Goal: Task Accomplishment & Management: Use online tool/utility

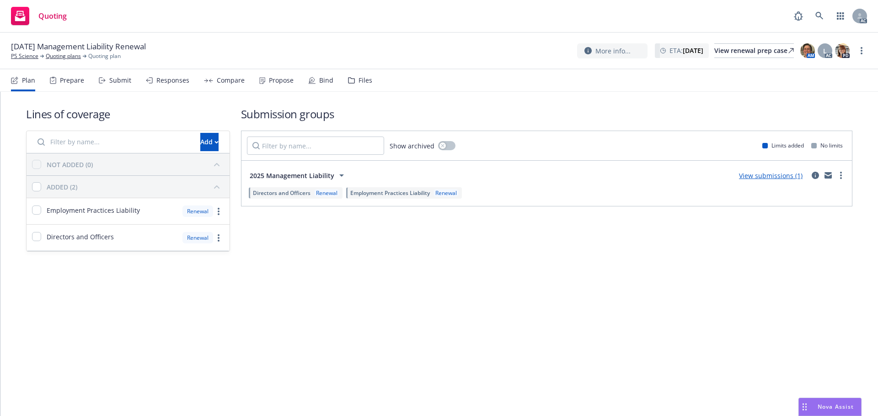
click at [113, 83] on div "Submit" at bounding box center [120, 80] width 22 height 7
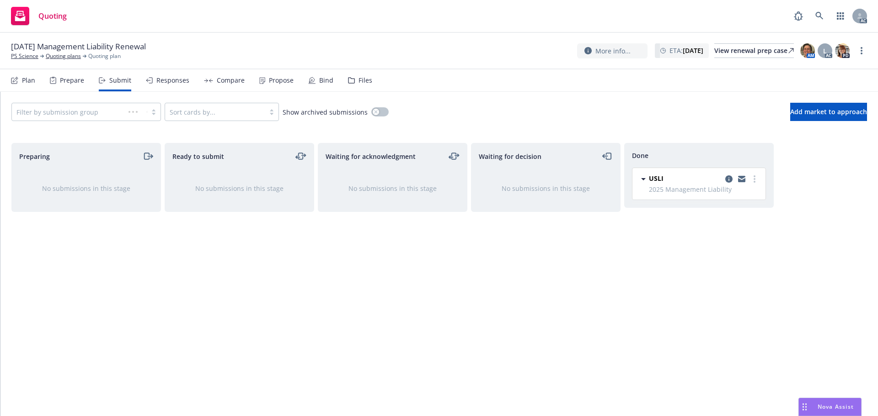
click at [179, 80] on div "Responses" at bounding box center [172, 80] width 33 height 7
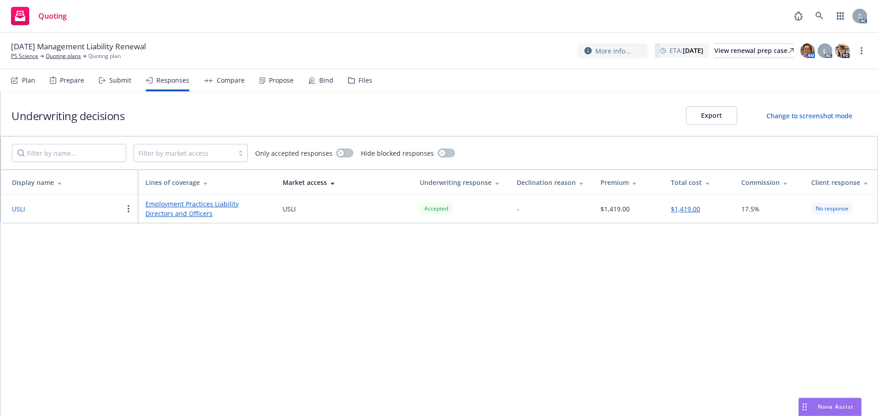
click at [271, 82] on div "Propose" at bounding box center [281, 80] width 25 height 7
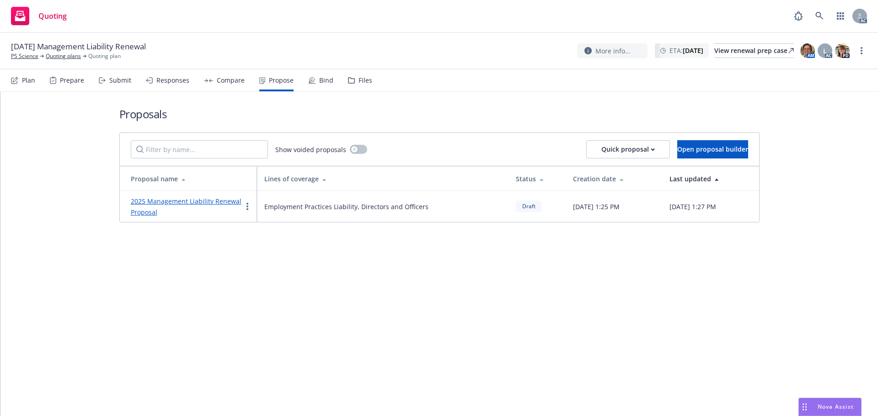
click at [168, 80] on div "Responses" at bounding box center [172, 80] width 33 height 7
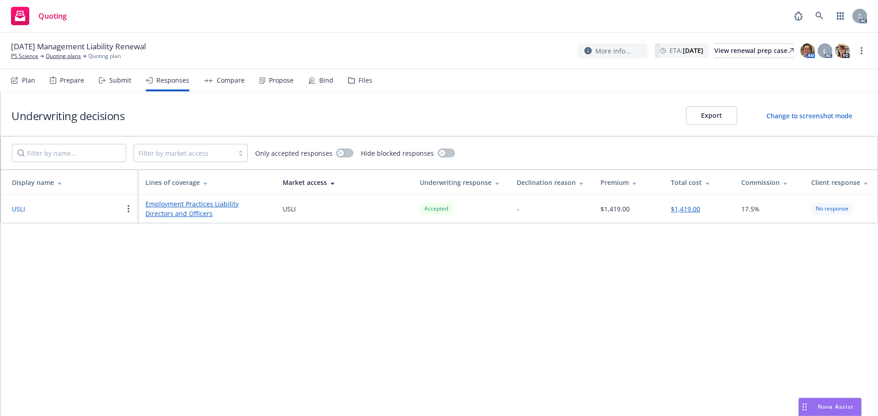
click at [15, 206] on button "USLI" at bounding box center [18, 209] width 13 height 10
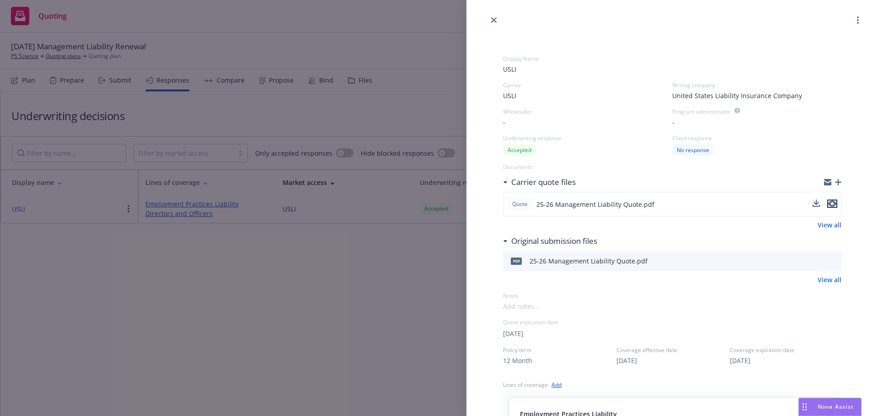
click at [828, 202] on icon "preview file" at bounding box center [832, 204] width 8 height 6
click at [827, 220] on link "View all" at bounding box center [829, 225] width 24 height 10
drag, startPoint x: 241, startPoint y: 311, endPoint x: 230, endPoint y: 302, distance: 13.9
click at [240, 311] on div "Display Name USLI Carrier USLI Writing company United States Liability Insuranc…" at bounding box center [439, 208] width 878 height 416
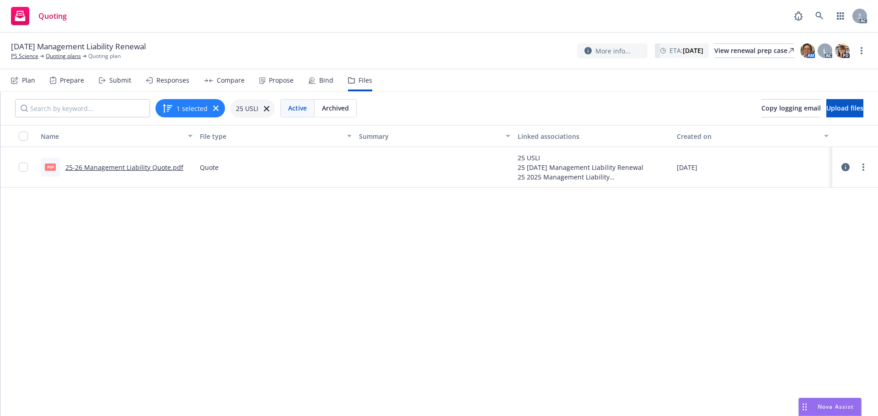
click at [862, 169] on icon "more" at bounding box center [863, 167] width 2 height 7
click at [809, 188] on link "Archive" at bounding box center [815, 186] width 91 height 18
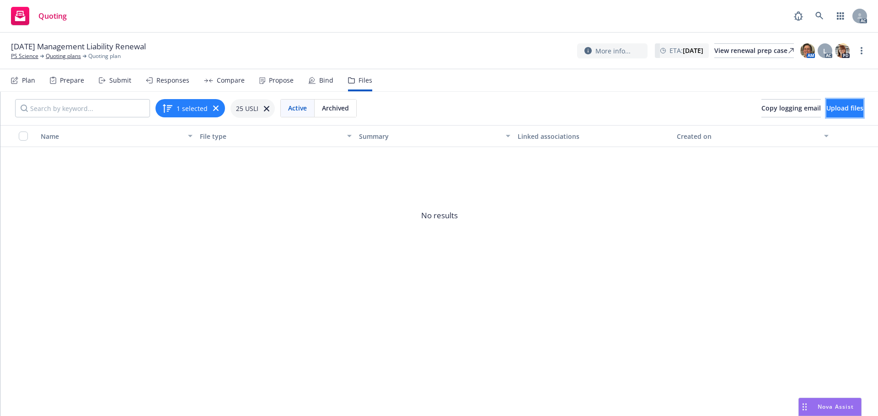
click at [826, 109] on span "Upload files" at bounding box center [844, 108] width 37 height 9
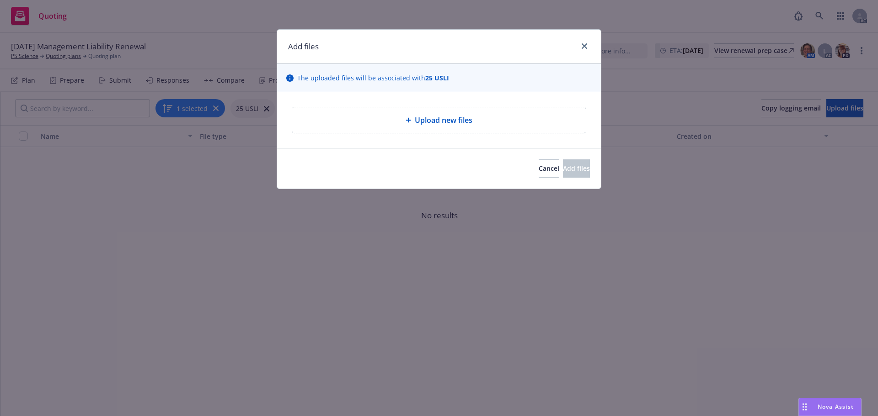
click at [475, 124] on div "Upload new files" at bounding box center [438, 120] width 279 height 11
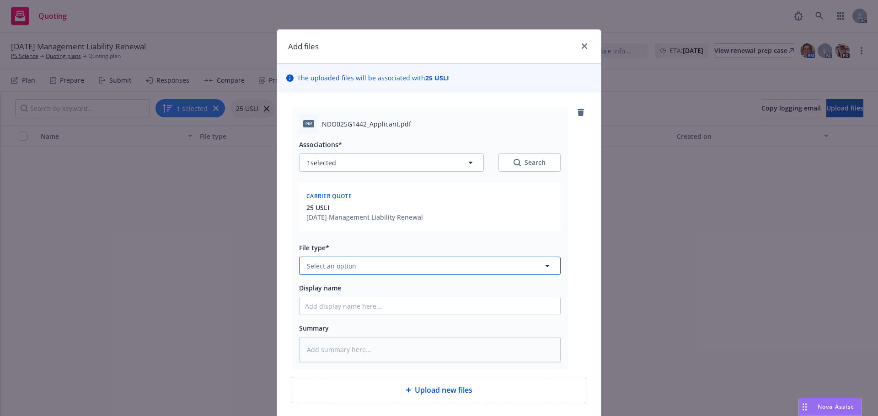
click at [331, 267] on span "Select an option" at bounding box center [331, 266] width 49 height 10
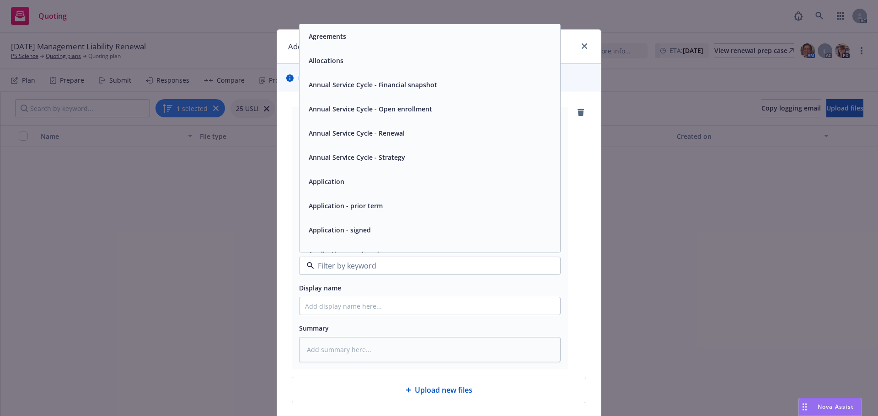
type input "q"
click at [359, 44] on div "Quote" at bounding box center [429, 36] width 261 height 24
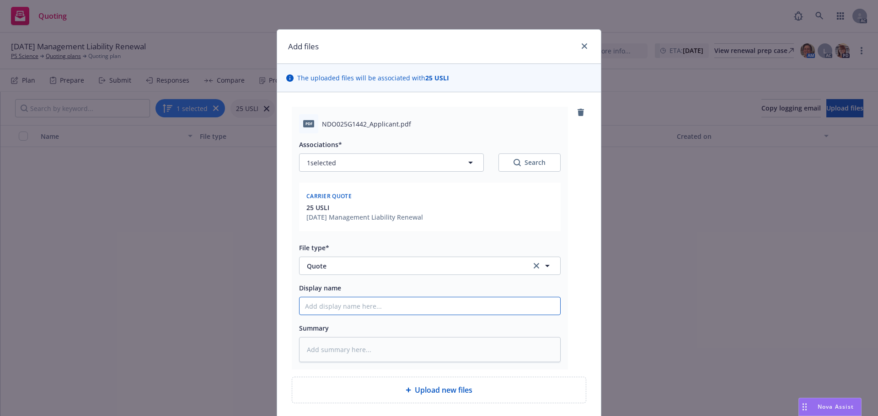
click at [366, 306] on input "Display name" at bounding box center [429, 306] width 261 height 17
type textarea "x"
type input "2"
type textarea "x"
type input "25"
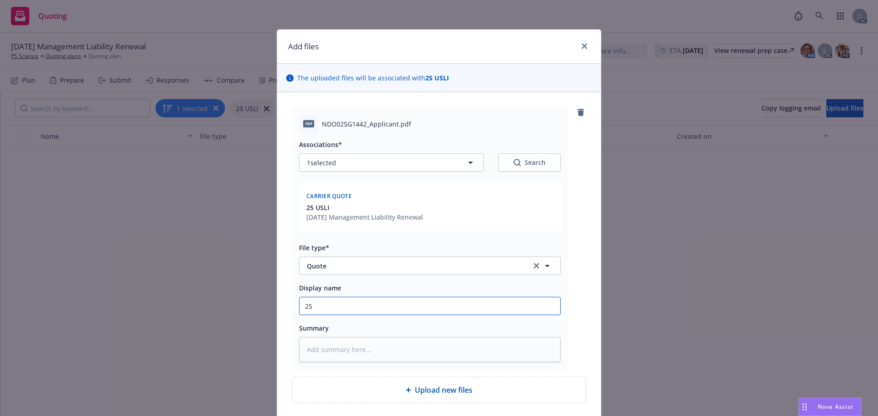
type textarea "x"
type input "25-"
type textarea "x"
type input "25-2"
type textarea "x"
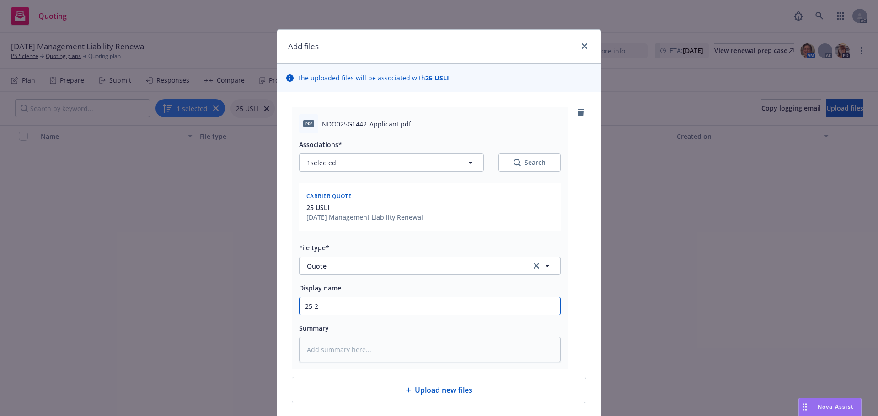
type input "25-26"
type textarea "x"
type input "25-26"
type textarea "x"
type input "25-26 ,"
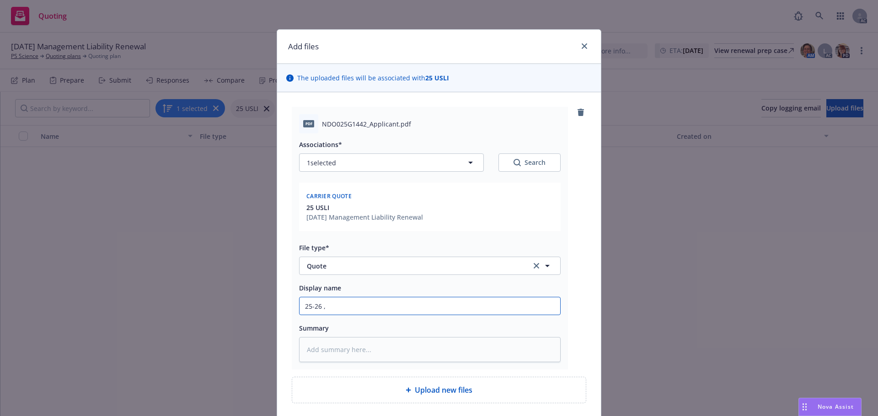
type textarea "x"
type input "25-26"
type textarea "x"
type input "25-26 m"
type textarea "x"
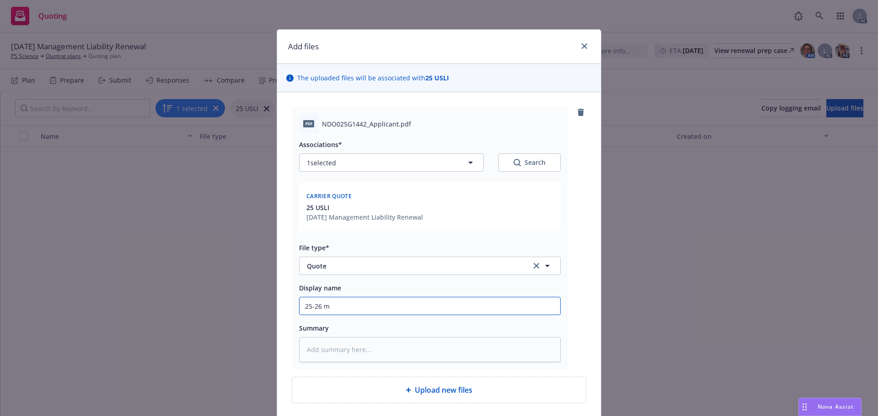
type input "25-26"
type textarea "x"
type input "25-26 Management Liability Quote"
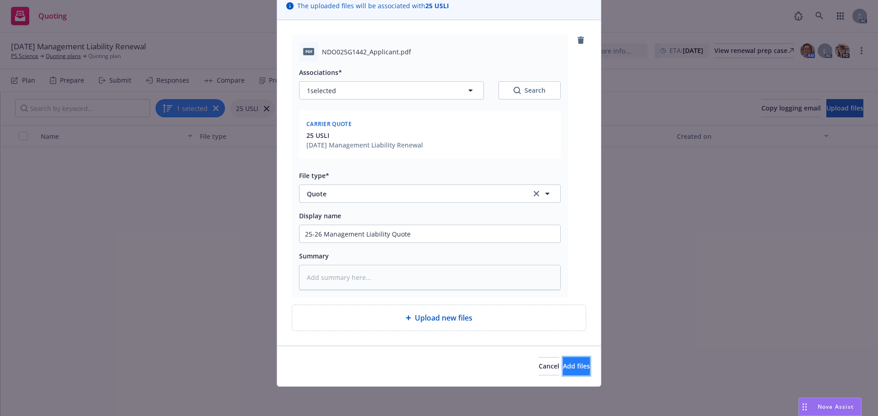
click at [563, 361] on button "Add files" at bounding box center [576, 366] width 27 height 18
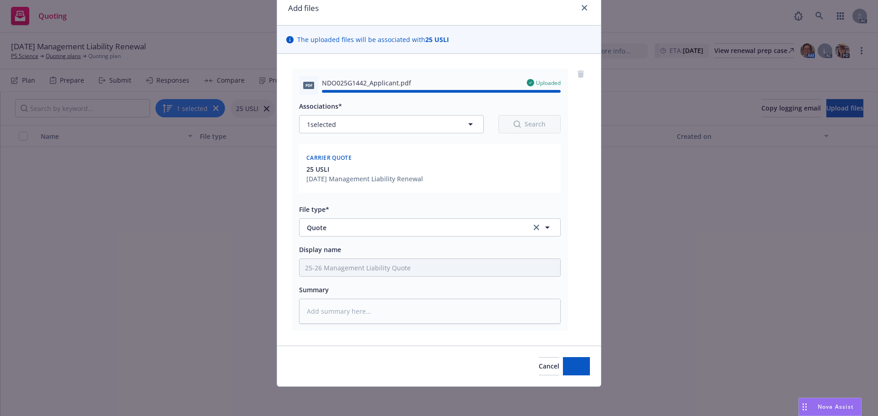
type textarea "x"
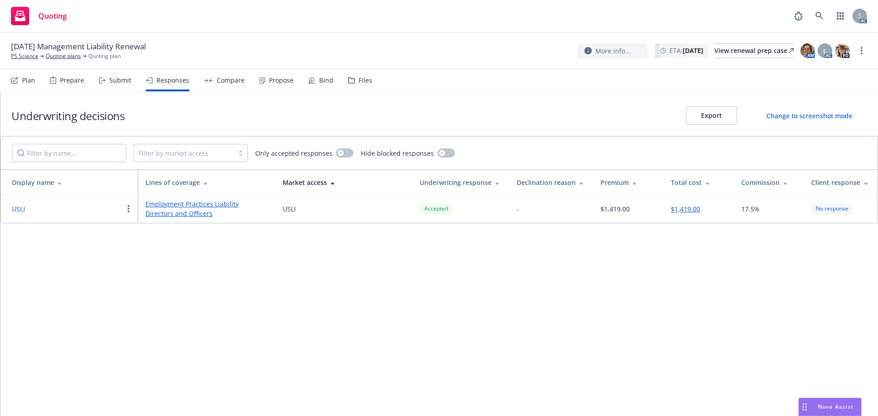
click at [16, 211] on button "USLI" at bounding box center [18, 209] width 13 height 10
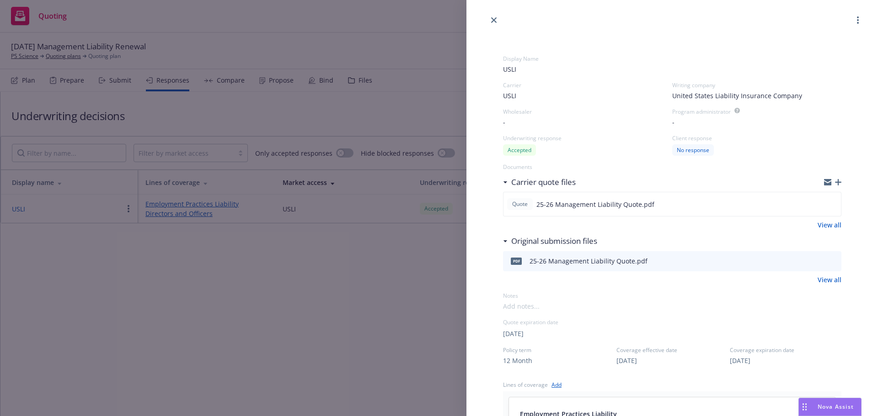
click at [825, 223] on link "View all" at bounding box center [829, 225] width 24 height 10
click at [828, 206] on icon "preview file" at bounding box center [832, 204] width 8 height 6
click at [310, 135] on div "Display Name USLI Carrier USLI Writing company United States Liability Insuranc…" at bounding box center [439, 208] width 878 height 416
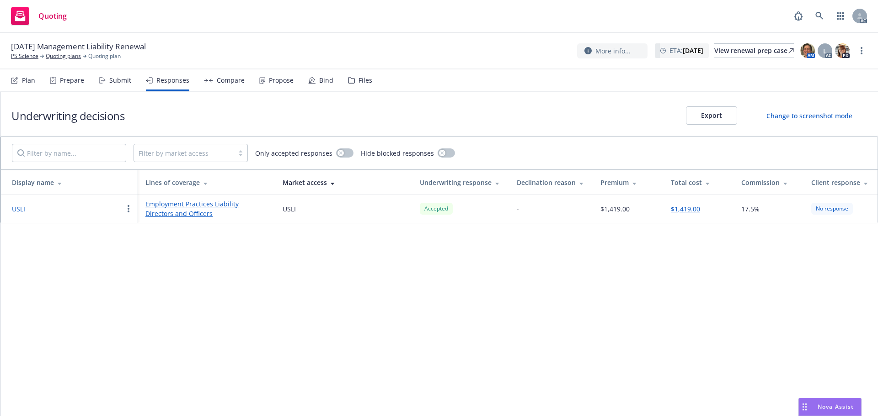
click at [272, 75] on div "Propose" at bounding box center [276, 80] width 34 height 22
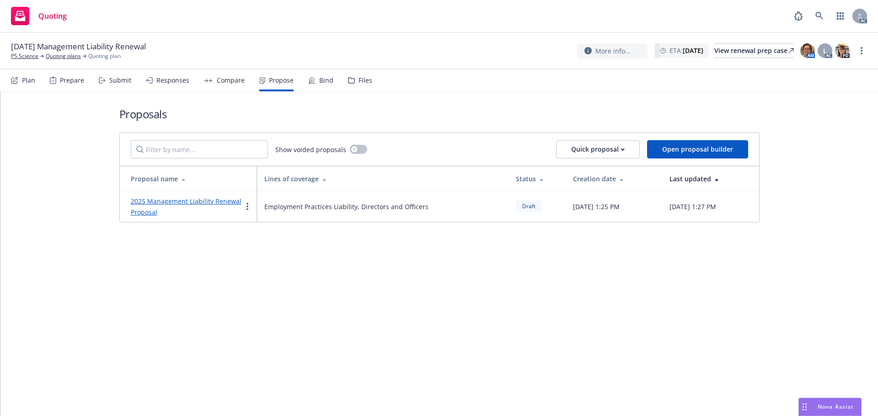
click at [150, 205] on link "2025 Management Liability Renewal Proposal" at bounding box center [186, 207] width 111 height 20
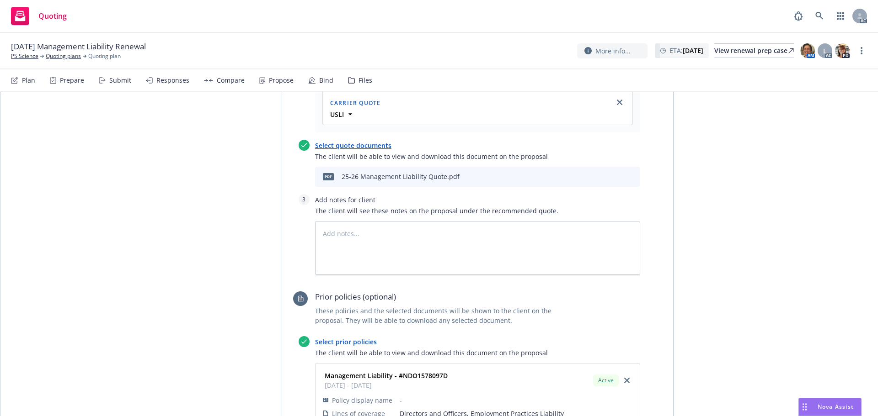
scroll to position [366, 0]
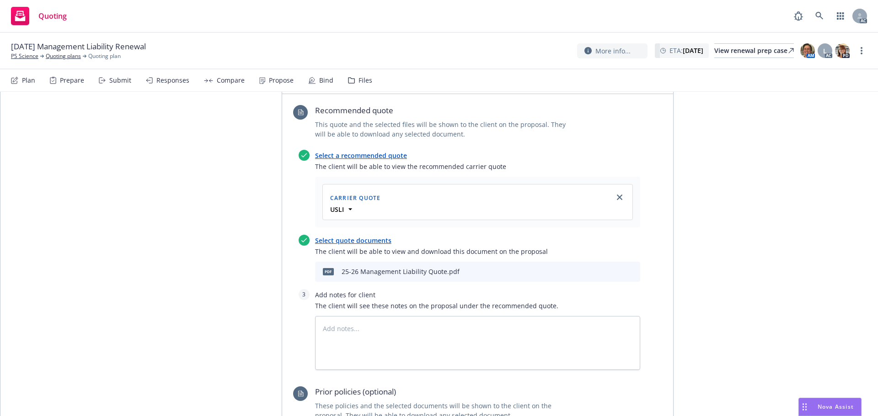
click at [629, 271] on icon "archive file" at bounding box center [632, 270] width 6 height 7
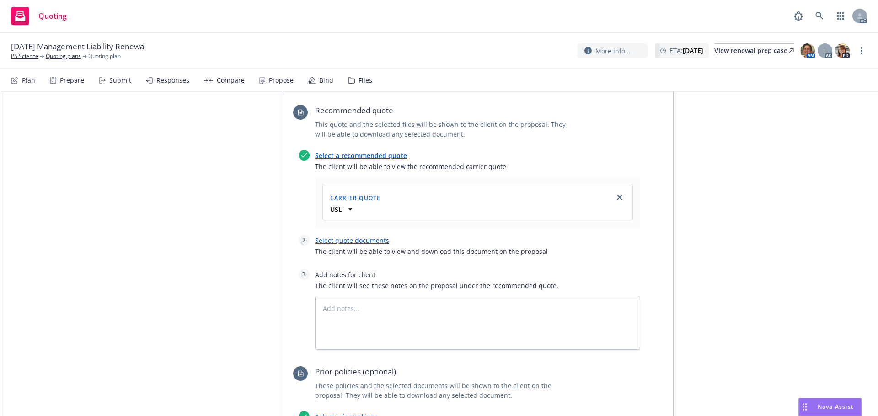
click at [354, 238] on link "Select quote documents" at bounding box center [352, 240] width 74 height 9
type textarea "x"
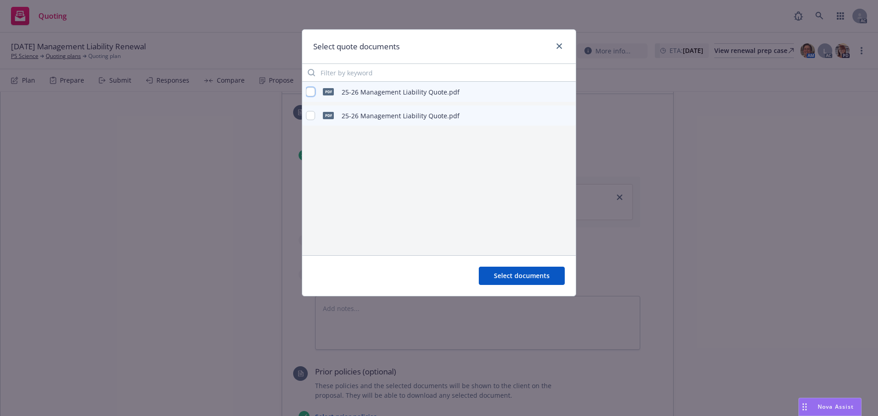
click at [311, 90] on input "checkbox" at bounding box center [310, 91] width 9 height 9
checkbox input "true"
click at [565, 89] on icon "preview file" at bounding box center [567, 91] width 8 height 6
click at [512, 276] on span "Select documents" at bounding box center [522, 276] width 56 height 9
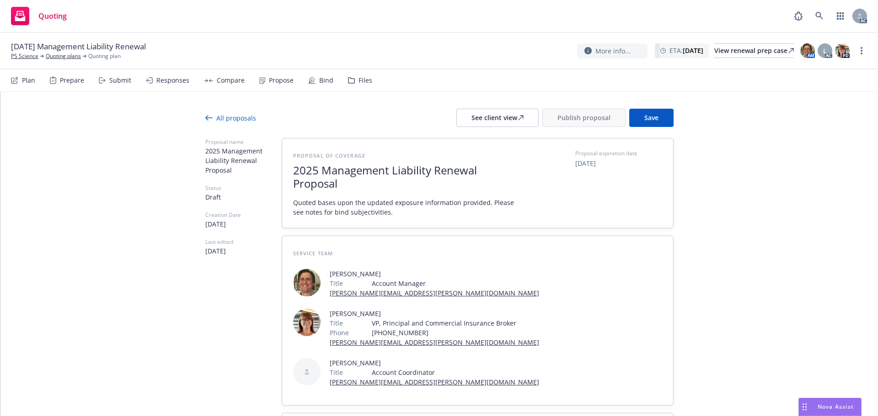
scroll to position [0, 0]
click at [634, 118] on button "Save" at bounding box center [651, 119] width 44 height 18
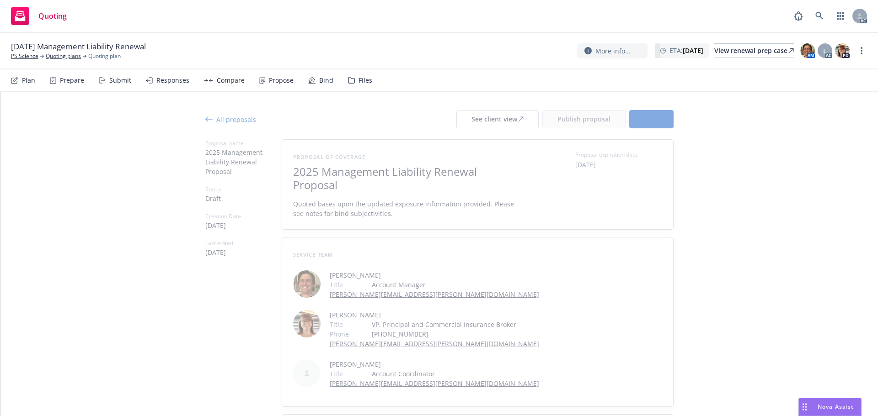
type textarea "x"
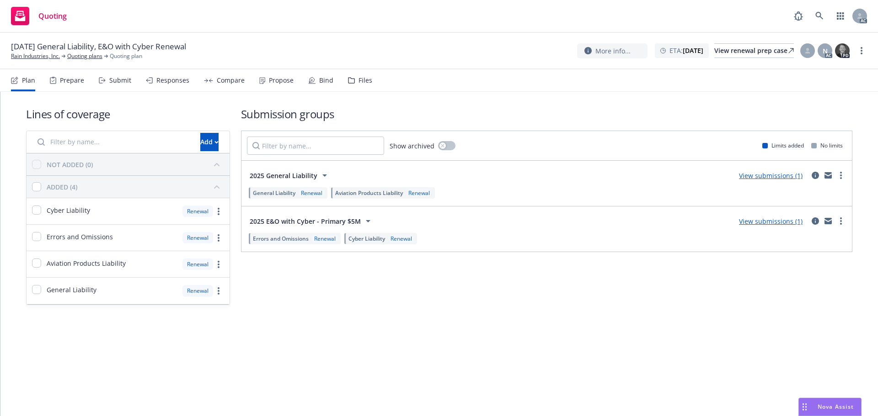
drag, startPoint x: 84, startPoint y: 87, endPoint x: 107, endPoint y: 78, distance: 24.0
click at [85, 86] on div "Plan Prepare Submit Responses Compare Propose Bind Files" at bounding box center [191, 80] width 361 height 22
click at [107, 78] on div "Submit" at bounding box center [115, 80] width 32 height 22
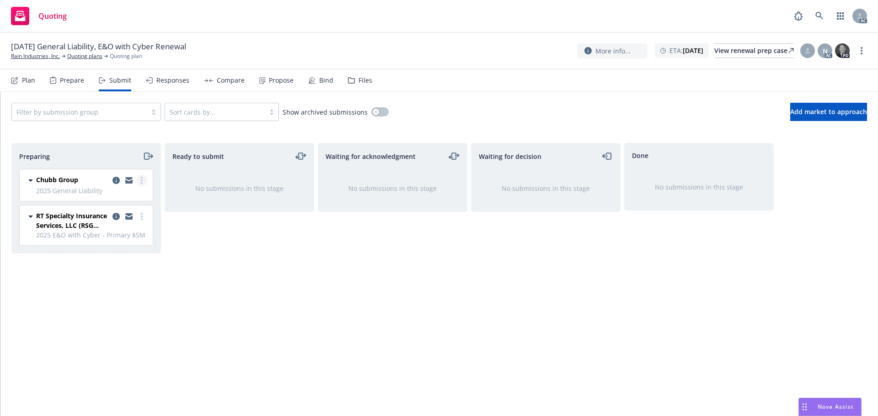
click at [138, 178] on link "more" at bounding box center [141, 180] width 11 height 11
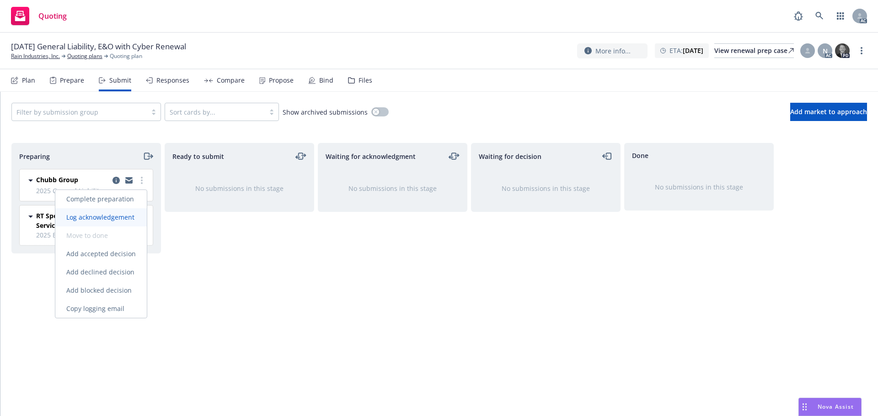
click at [131, 211] on link "Log acknowledgement" at bounding box center [100, 217] width 91 height 18
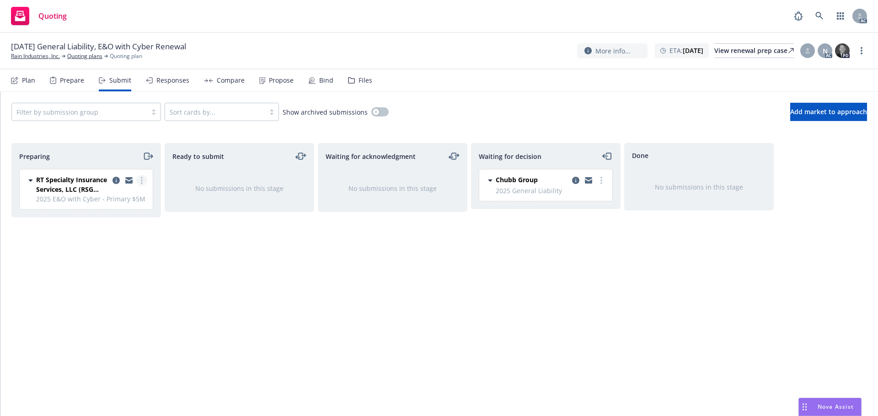
click at [143, 177] on link "more" at bounding box center [141, 180] width 11 height 11
click at [129, 213] on link "Log acknowledgement" at bounding box center [100, 217] width 91 height 18
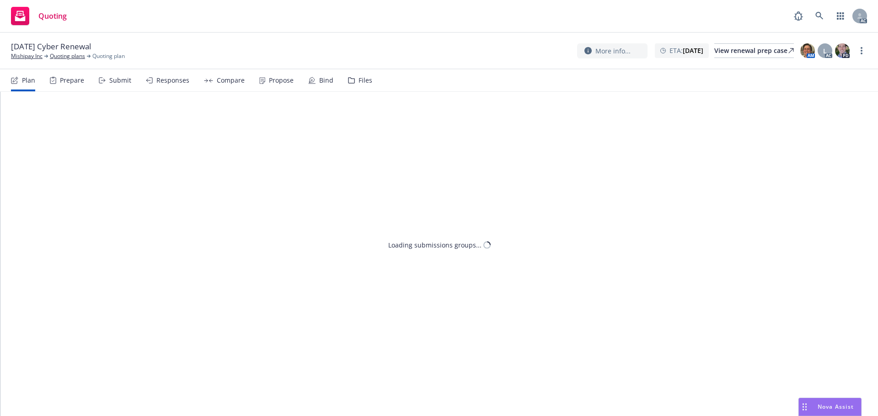
click at [120, 80] on div "Submit" at bounding box center [120, 80] width 22 height 7
click at [113, 88] on div "Submit" at bounding box center [115, 80] width 32 height 22
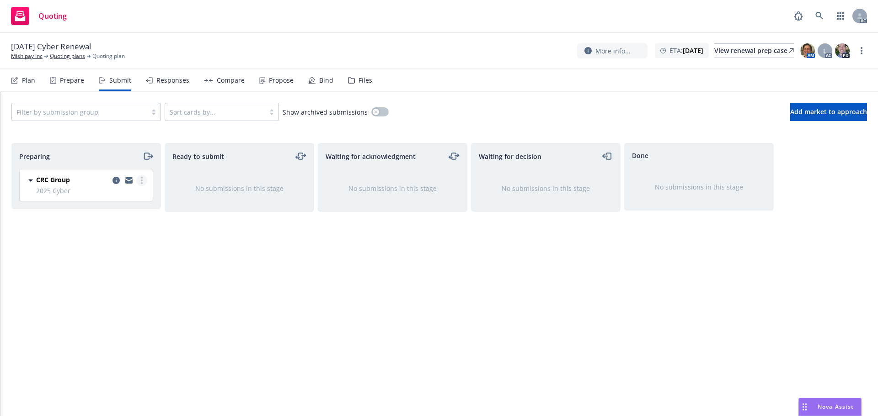
click at [140, 183] on link "more" at bounding box center [141, 180] width 11 height 11
click at [127, 209] on link "Log acknowledgement" at bounding box center [100, 217] width 91 height 18
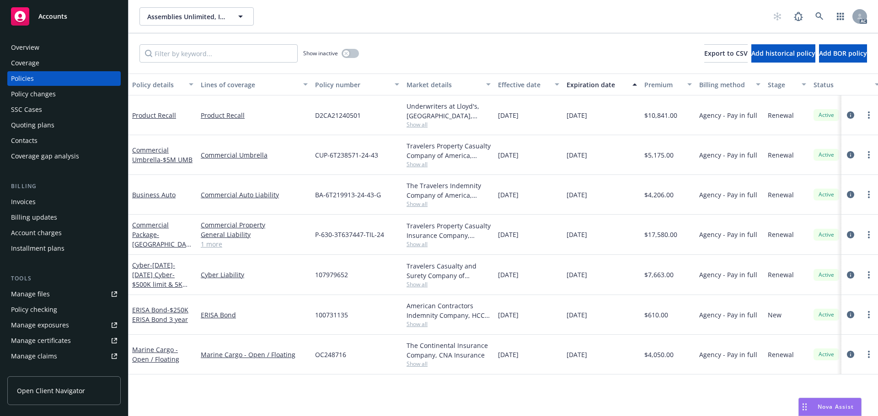
click at [423, 123] on span "Show all" at bounding box center [448, 125] width 84 height 8
click at [850, 113] on icon "circleInformation" at bounding box center [850, 115] width 7 height 7
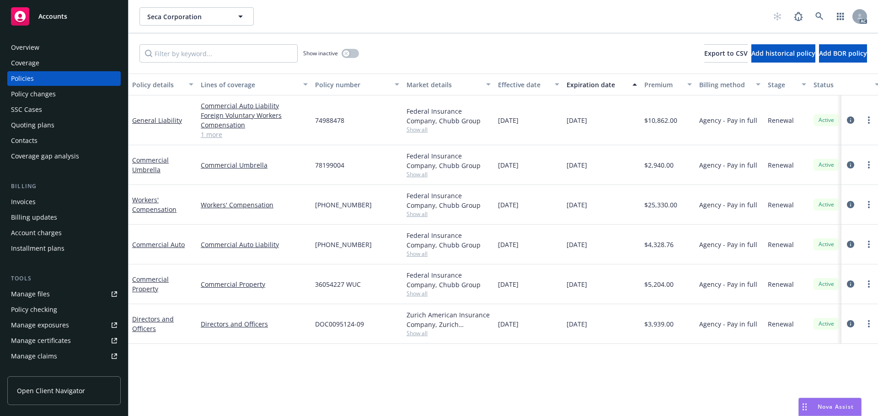
click at [822, 406] on span "Nova Assist" at bounding box center [835, 407] width 36 height 8
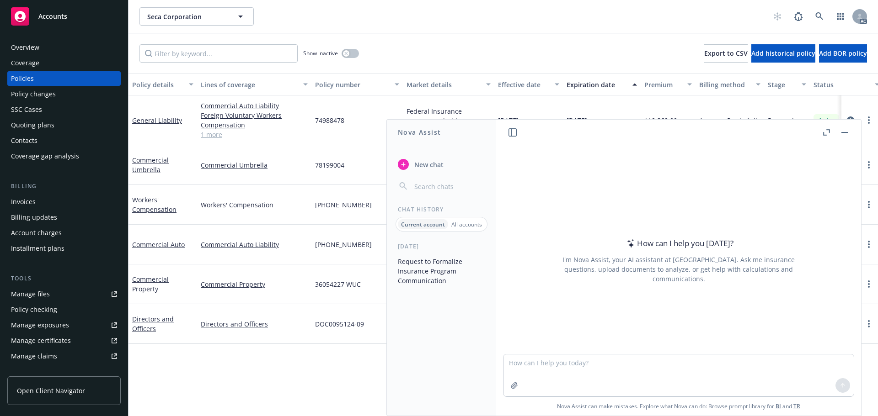
click at [823, 131] on icon "button" at bounding box center [826, 132] width 7 height 6
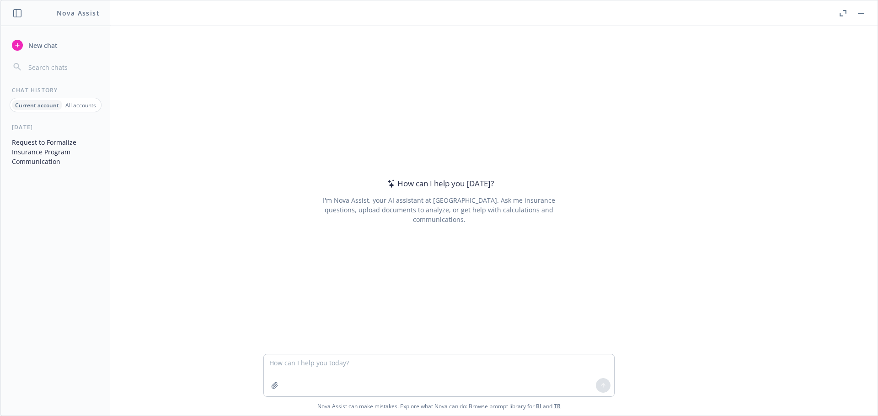
click at [57, 144] on button "Request to Formalize Insurance Program Communication" at bounding box center [55, 152] width 95 height 34
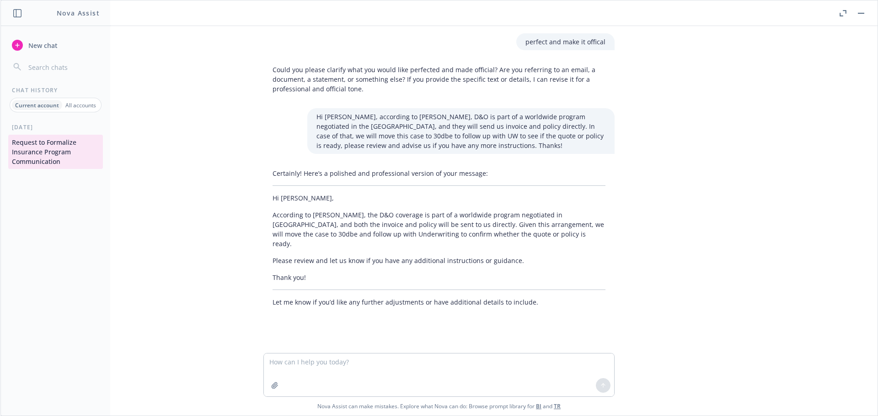
click at [78, 105] on p "All accounts" at bounding box center [80, 105] width 31 height 8
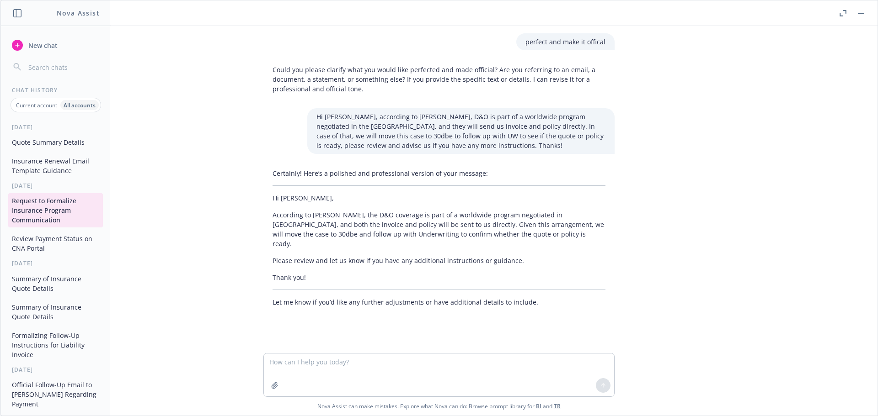
click at [52, 146] on button "Quote Summary Details" at bounding box center [55, 142] width 95 height 15
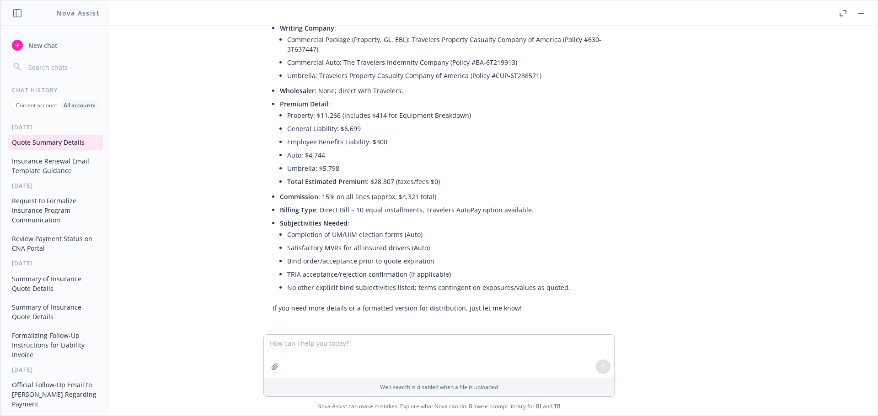
scroll to position [471, 0]
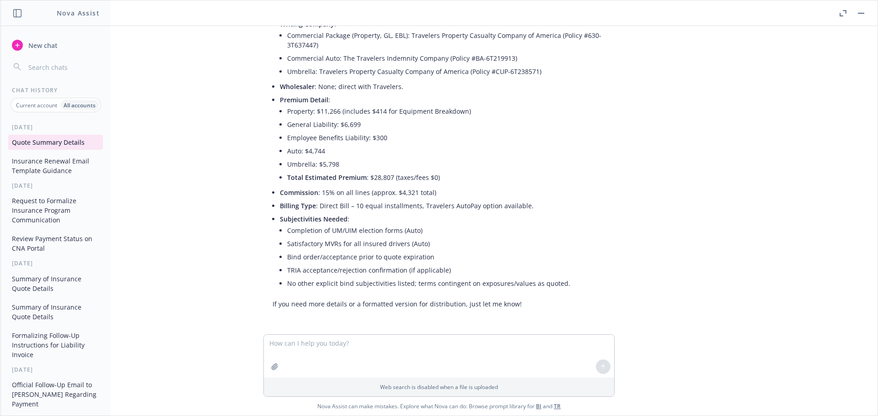
click at [264, 366] on div at bounding box center [275, 367] width 22 height 22
click at [267, 368] on button "button" at bounding box center [274, 367] width 15 height 15
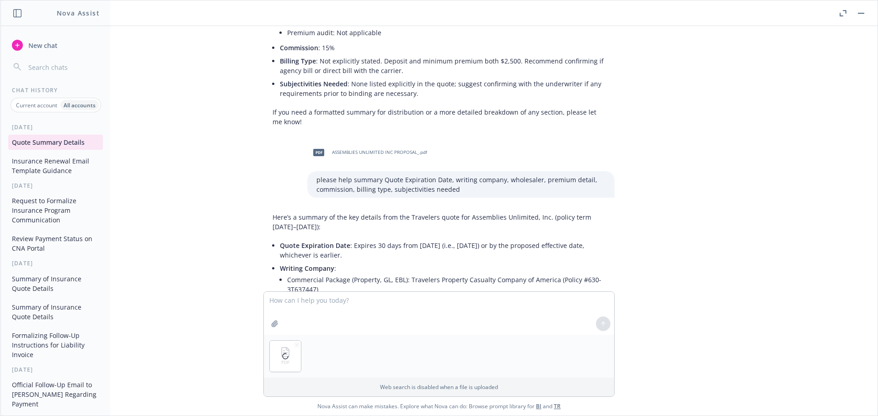
scroll to position [197, 0]
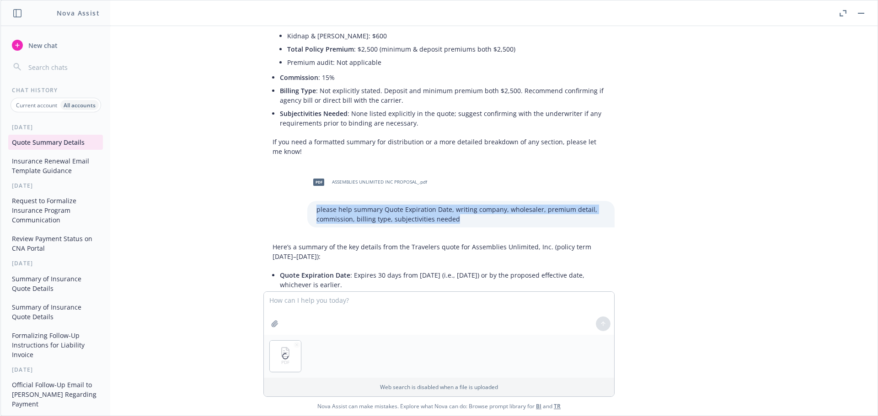
drag, startPoint x: 452, startPoint y: 218, endPoint x: 295, endPoint y: 211, distance: 157.0
click at [295, 211] on div "pdf ASSEMBLIES UNLIMITED INC PROPOSAL_.pdf please help summary Quote Expiration…" at bounding box center [439, 199] width 366 height 57
copy p "please help summary Quote Expiration Date, writing company, wholesaler, premium…"
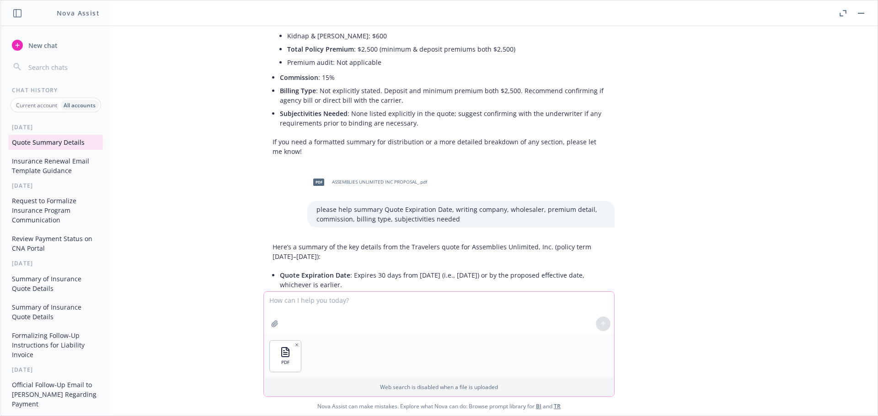
click at [320, 305] on textarea at bounding box center [439, 313] width 350 height 43
paste textarea "please help summary Quote Expiration Date, writing company, wholesaler, premium…"
type textarea "please help summary Quote Expiration Date, writing company, wholesaler, premium…"
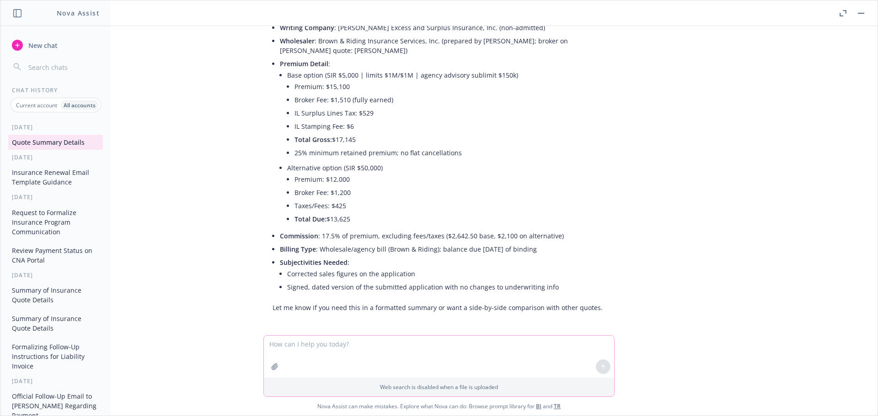
scroll to position [887, 0]
click at [37, 103] on p "Current account" at bounding box center [36, 105] width 41 height 8
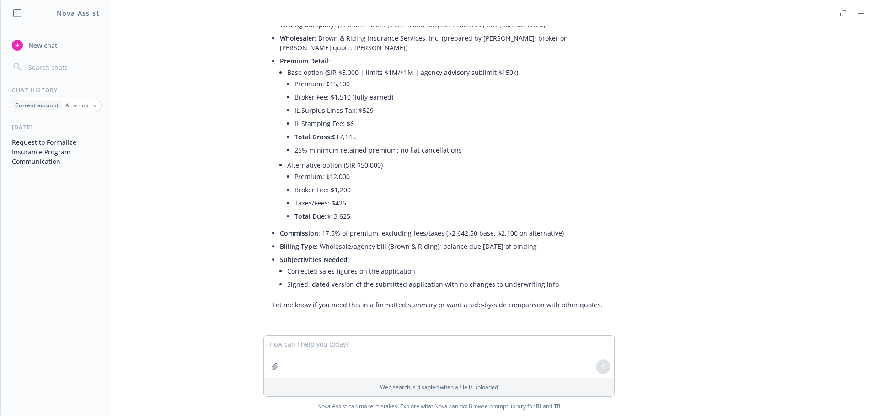
click at [48, 148] on button "Request to Formalize Insurance Program Communication" at bounding box center [55, 152] width 95 height 34
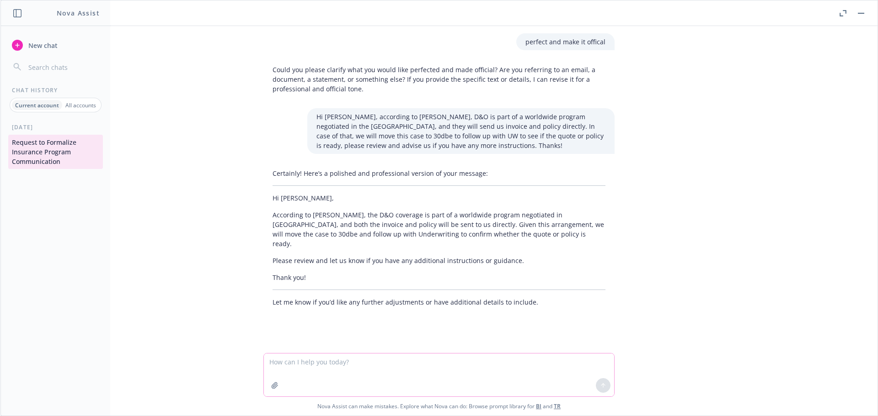
click at [309, 366] on textarea at bounding box center [439, 375] width 350 height 43
paste textarea "Hi Nicholas, according to UW, the payment need to be completed by 9/15 otherwis…"
type textarea "Hi Nicholas, according to UW, the payment need to be completed by 9/15 otherwis…"
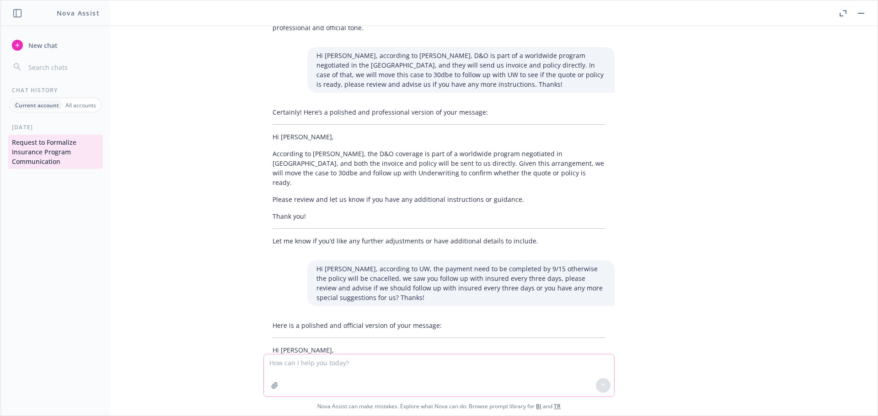
scroll to position [148, 0]
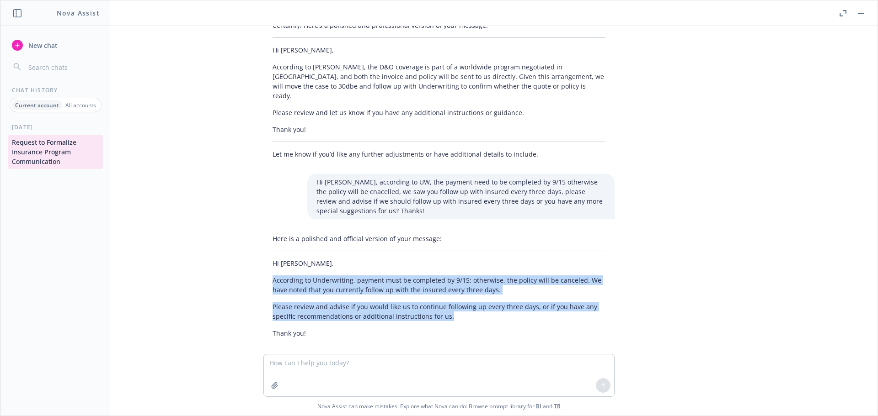
drag, startPoint x: 450, startPoint y: 309, endPoint x: 267, endPoint y: 273, distance: 185.9
click at [267, 273] on div "Here is a polished and official version of your message: Hi Nicholas, According…" at bounding box center [438, 286] width 351 height 112
copy div "According to Underwriting, payment must be completed by 9/15; otherwise, the po…"
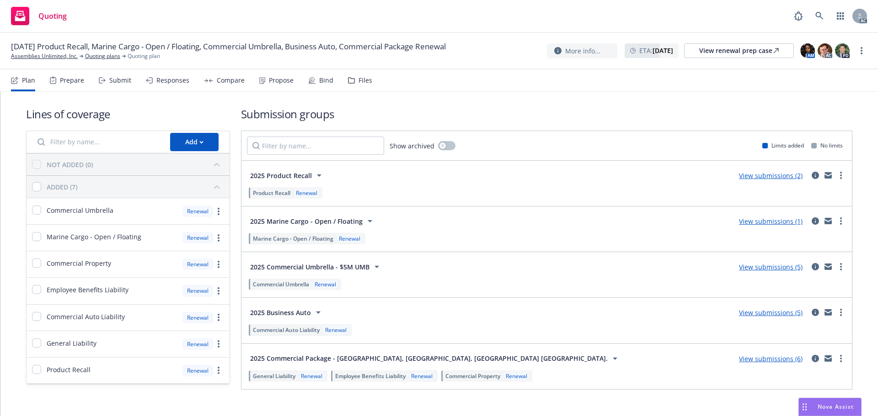
click at [106, 86] on div "Submit" at bounding box center [115, 80] width 32 height 22
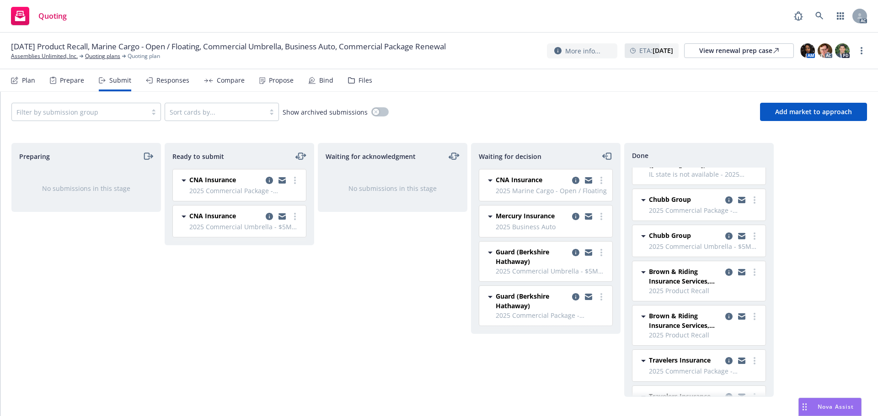
scroll to position [285, 0]
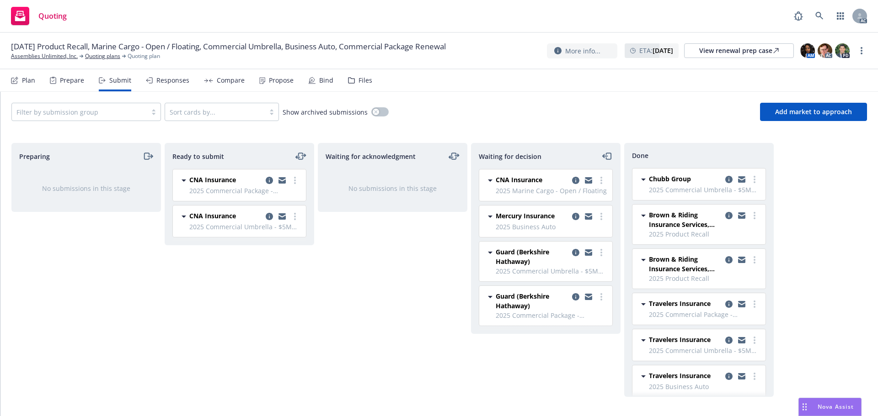
click at [179, 80] on div "Responses" at bounding box center [172, 80] width 33 height 7
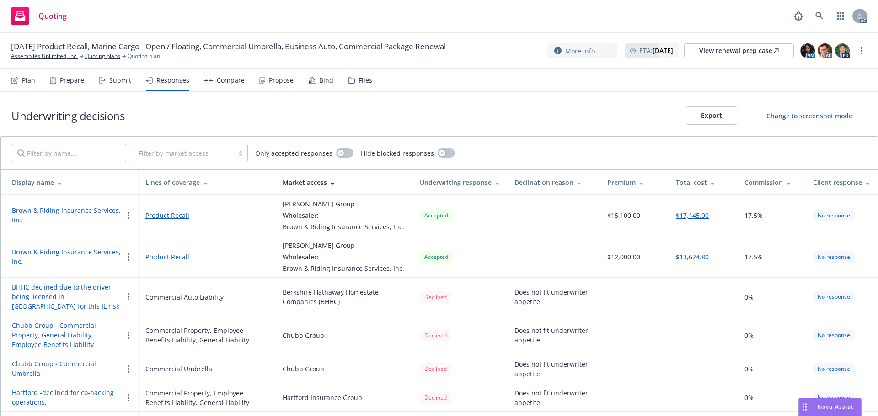
click at [69, 207] on button "Brown & Riding Insurance Services, Inc." at bounding box center [67, 215] width 111 height 19
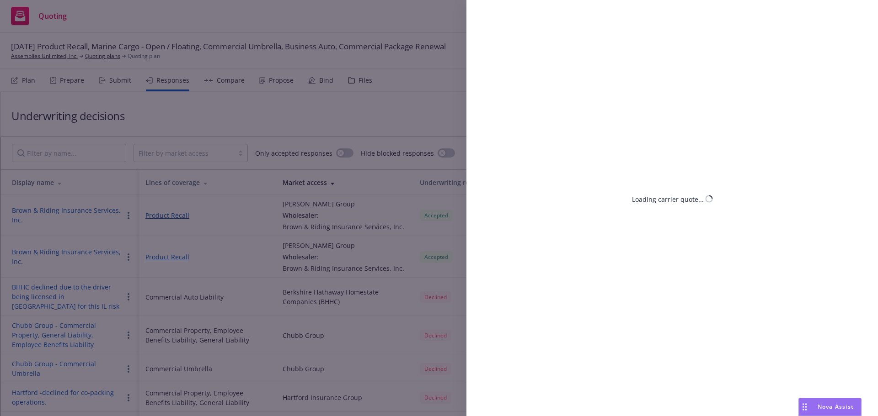
select select "IL"
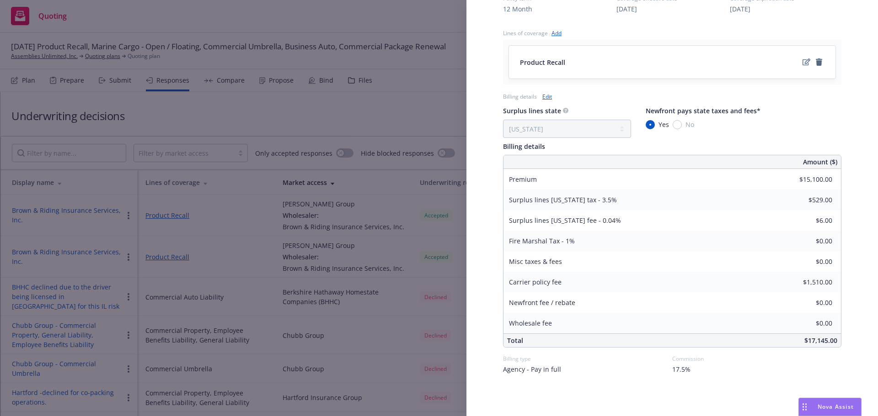
scroll to position [354, 0]
click at [293, 95] on div "Display Name Brown & Riding Insurance Services, Inc. Carrier Beazley Group Writ…" at bounding box center [439, 208] width 878 height 416
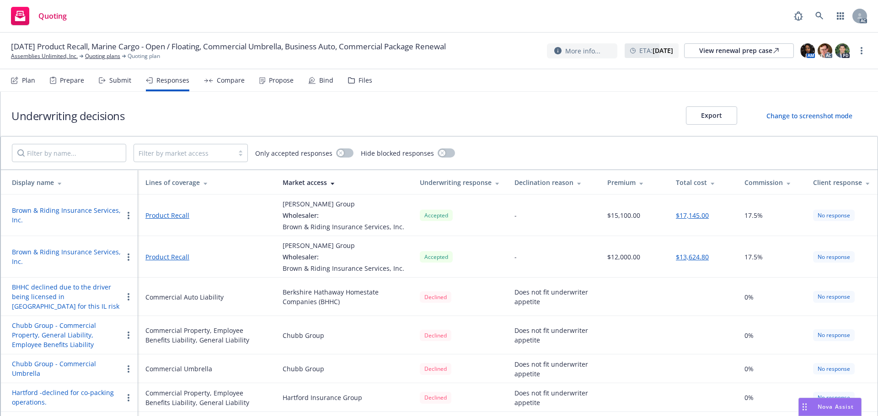
click at [266, 84] on div "Propose" at bounding box center [276, 80] width 34 height 22
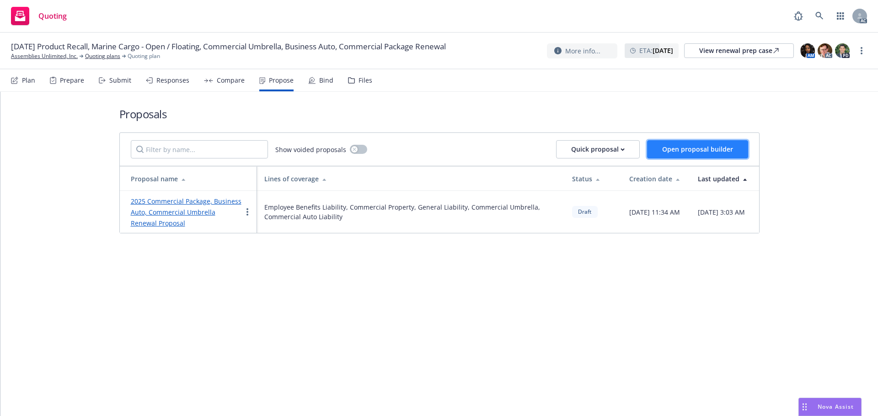
click at [712, 149] on span "Open proposal builder" at bounding box center [697, 149] width 71 height 9
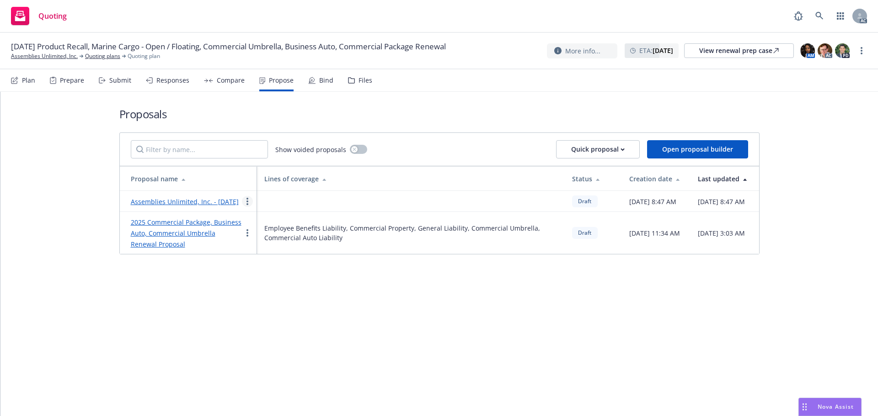
click at [247, 205] on icon "more" at bounding box center [247, 201] width 2 height 7
click at [272, 279] on span "Void" at bounding box center [259, 283] width 35 height 9
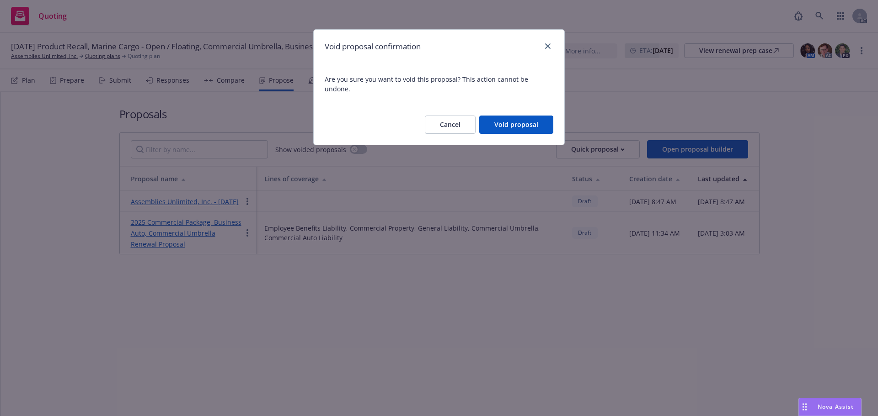
click at [516, 116] on button "Void proposal" at bounding box center [516, 125] width 74 height 18
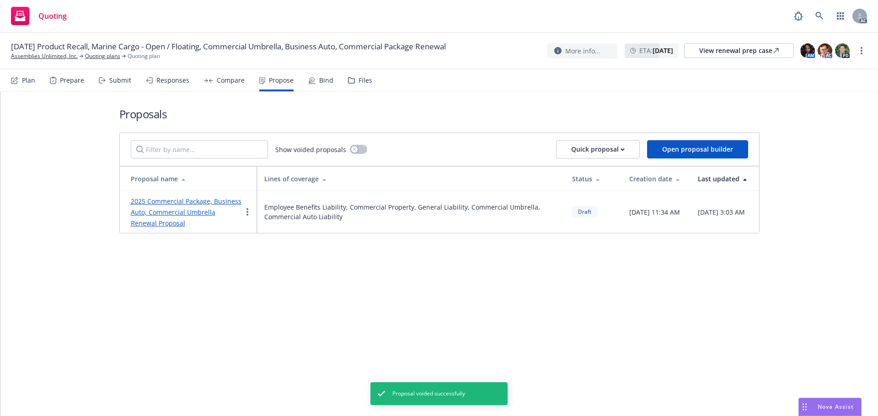
click at [208, 200] on link "2025 Commercial Package, Business Auto, Commercial Umbrella Renewal Proposal" at bounding box center [186, 212] width 111 height 31
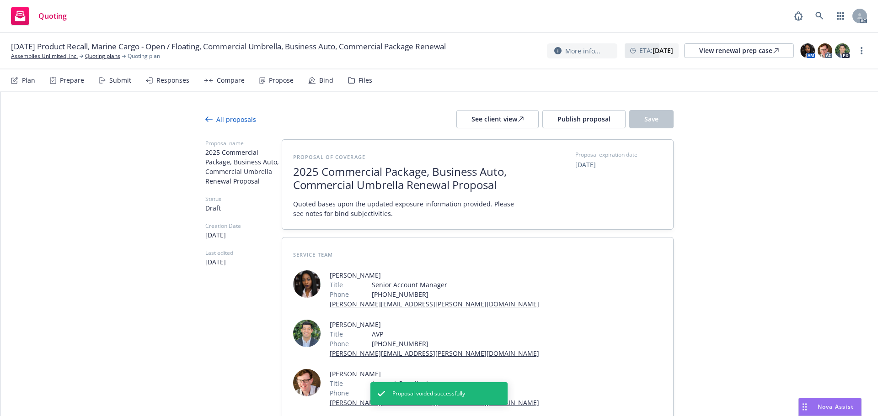
click at [403, 186] on span "2025 Commercial Package, Business Auto, Commercial Umbrella Renewal Proposal" at bounding box center [405, 178] width 224 height 27
type textarea "x"
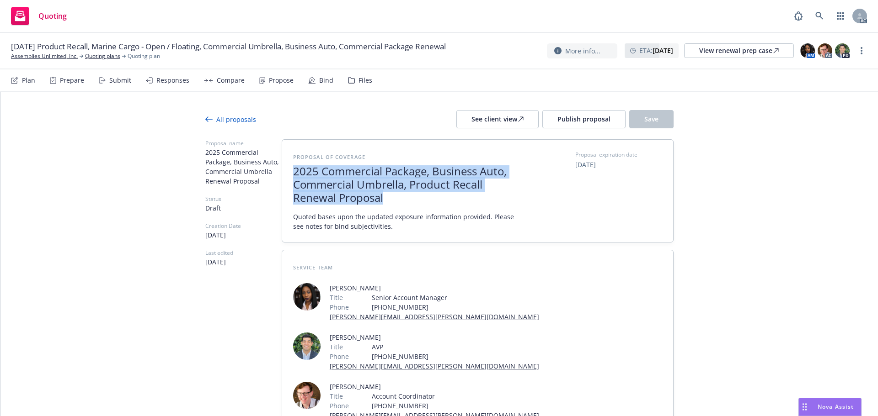
drag, startPoint x: 389, startPoint y: 201, endPoint x: 259, endPoint y: 145, distance: 142.1
copy span "2025 Commercial Package, Business Auto, Commercial Umbrella, Product Recall Ren…"
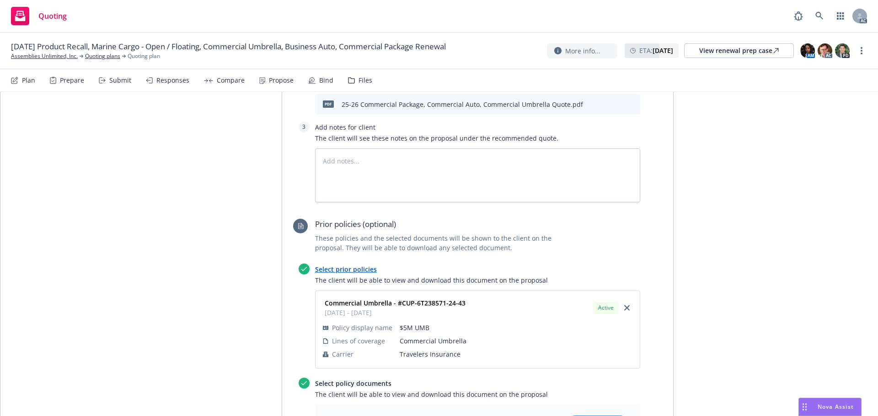
scroll to position [2070, 0]
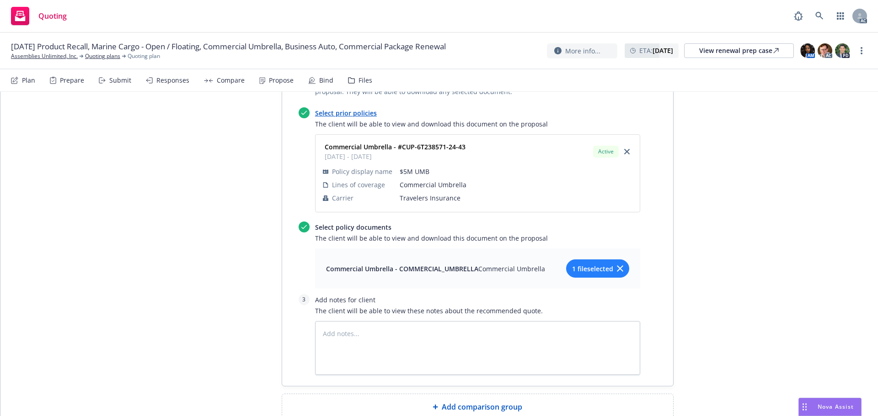
click at [470, 402] on span "Add comparison group" at bounding box center [482, 407] width 80 height 11
type textarea "x"
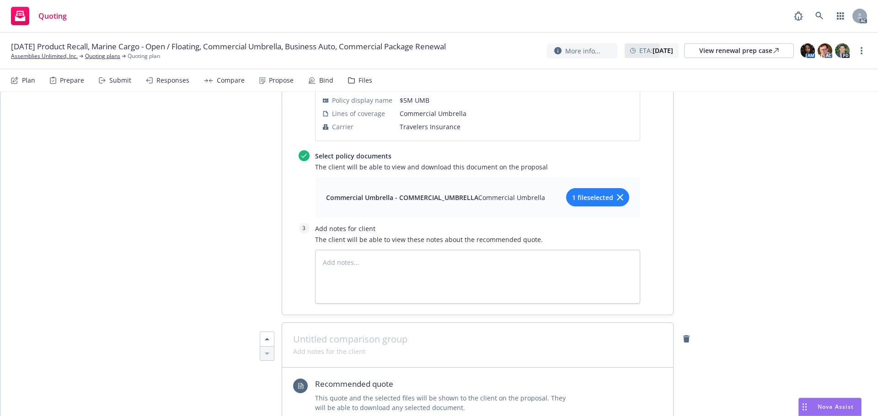
scroll to position [2253, 0]
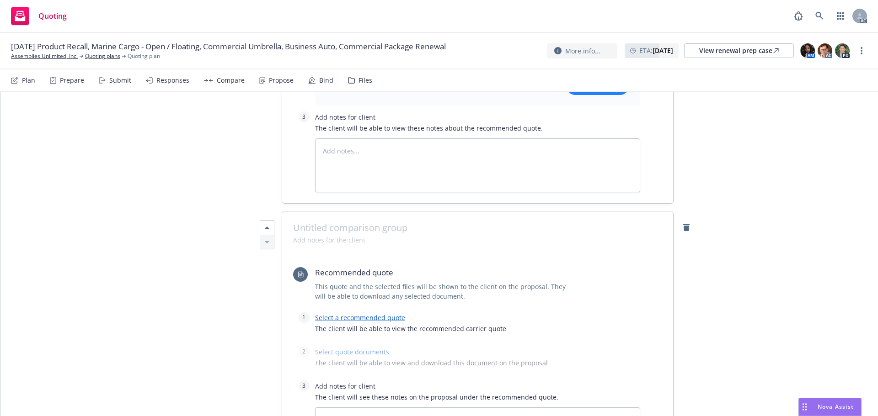
click at [343, 212] on div at bounding box center [477, 234] width 391 height 45
click at [344, 223] on span at bounding box center [477, 228] width 369 height 11
paste span
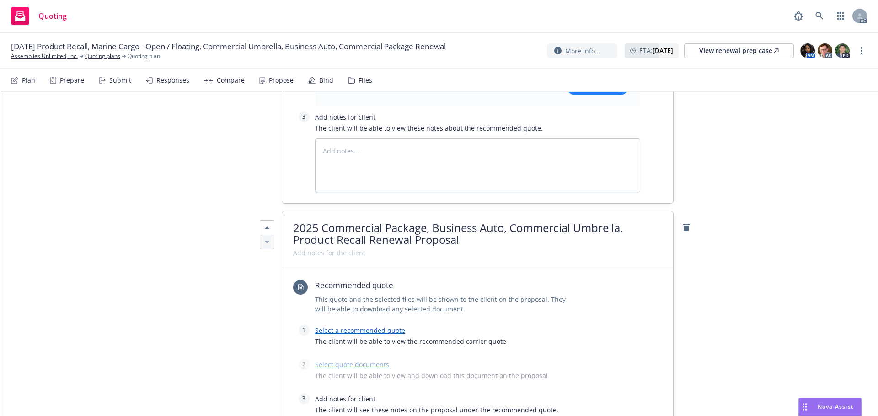
scroll to position [1, 0]
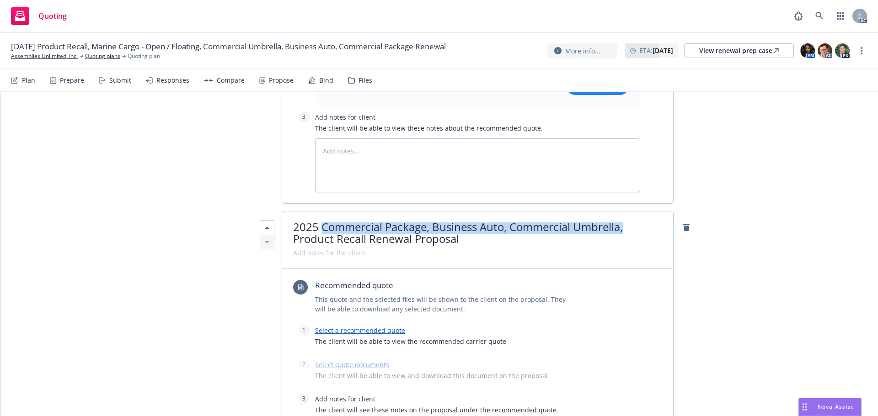
drag, startPoint x: 623, startPoint y: 170, endPoint x: 317, endPoint y: 165, distance: 305.9
click at [317, 222] on span "2025 Commercial Package, Business Auto, Commercial Umbrella, Product Recall Ren…" at bounding box center [477, 234] width 369 height 24
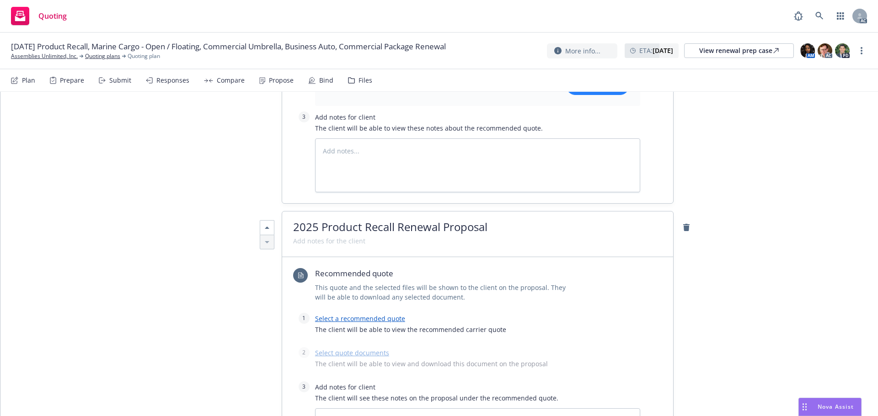
click at [332, 315] on link "Select a recommended quote" at bounding box center [360, 319] width 90 height 9
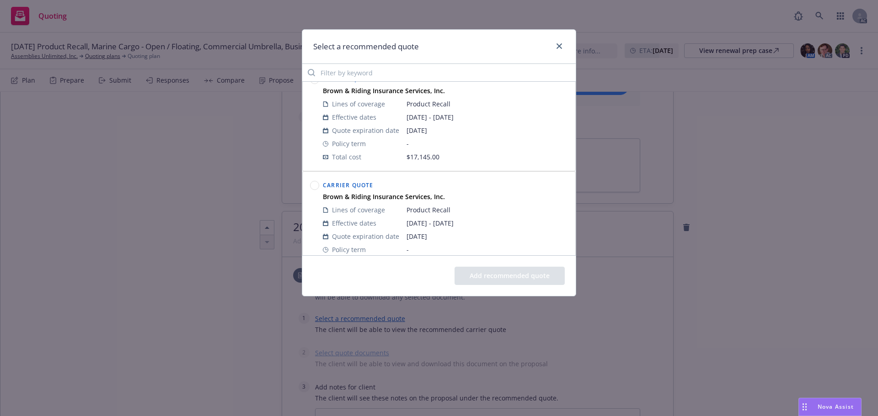
scroll to position [0, 0]
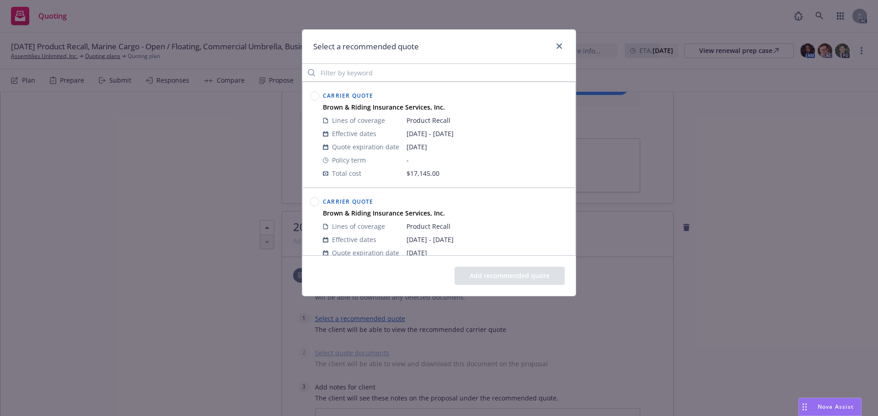
click at [315, 98] on circle at bounding box center [314, 96] width 9 height 9
click at [506, 274] on button "Add recommended quote" at bounding box center [509, 276] width 110 height 18
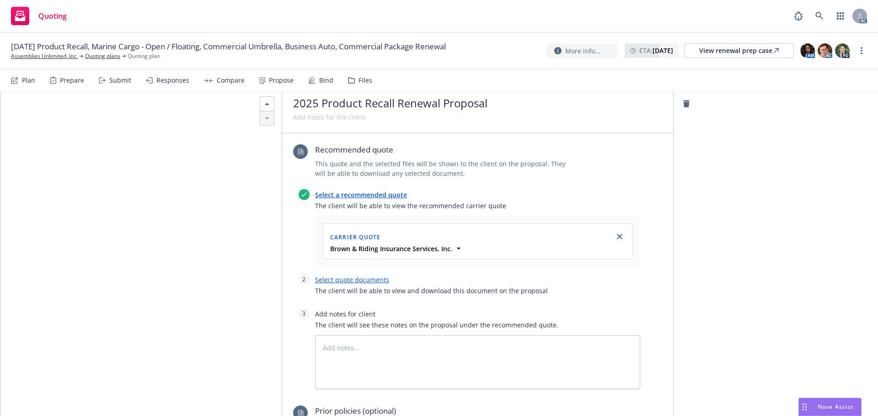
scroll to position [2390, 0]
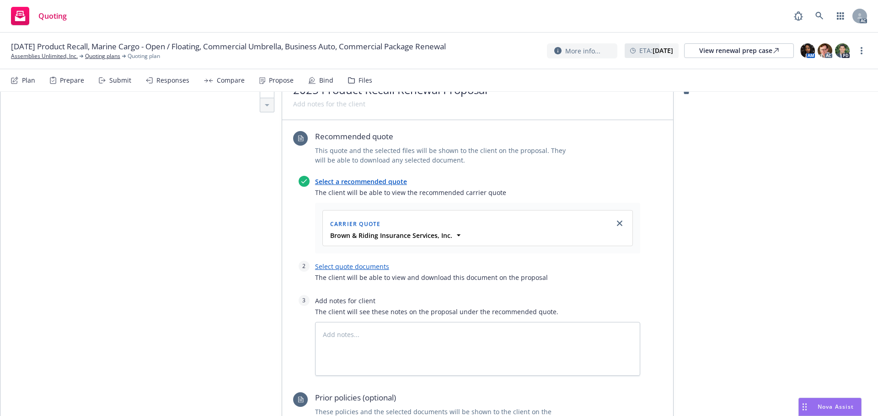
click at [349, 262] on link "Select quote documents" at bounding box center [352, 266] width 74 height 9
type textarea "x"
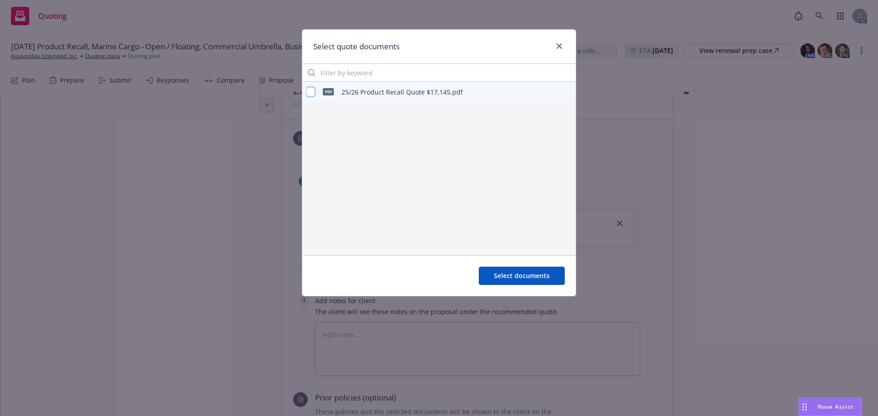
click at [309, 91] on input "checkbox" at bounding box center [310, 91] width 9 height 9
checkbox input "true"
click at [516, 273] on span "Select documents" at bounding box center [522, 276] width 56 height 9
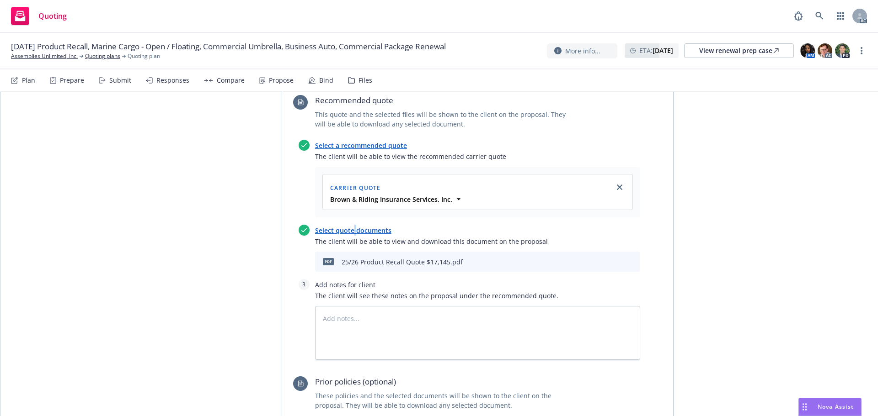
scroll to position [2481, 0]
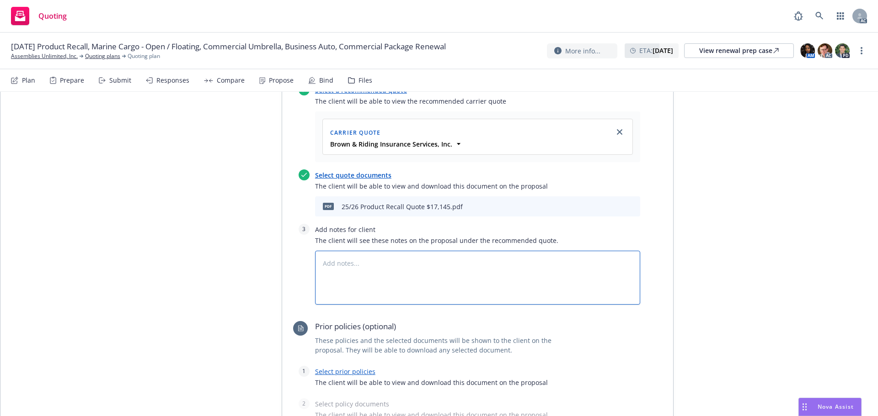
click at [392, 251] on textarea at bounding box center [477, 278] width 325 height 54
type textarea "x"
type textarea "B"
type textarea "x"
type textarea "Bi"
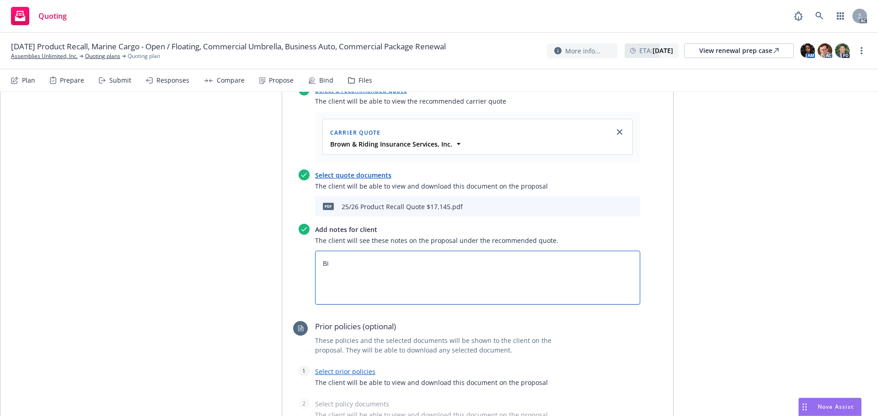
type textarea "x"
type textarea "Bin"
type textarea "x"
type textarea "Bind"
type textarea "x"
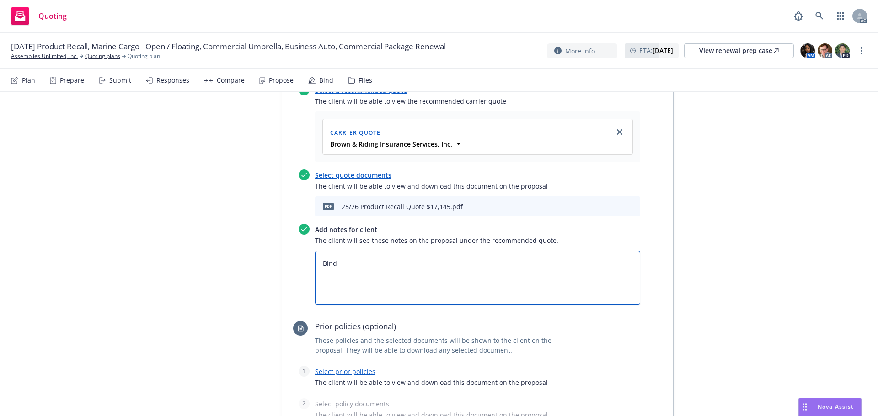
type textarea "Bind"
type textarea "x"
type textarea "Bind S"
type textarea "x"
type textarea "Bind Su"
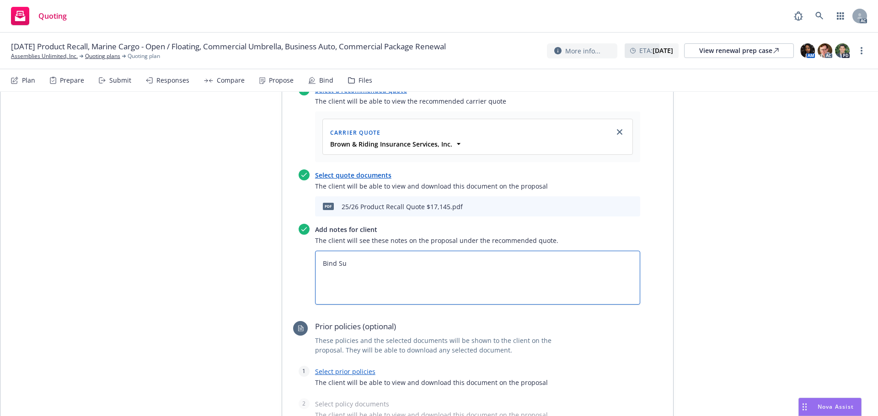
type textarea "x"
type textarea "Bind Sub"
type textarea "x"
type textarea "Bind Subk"
type textarea "x"
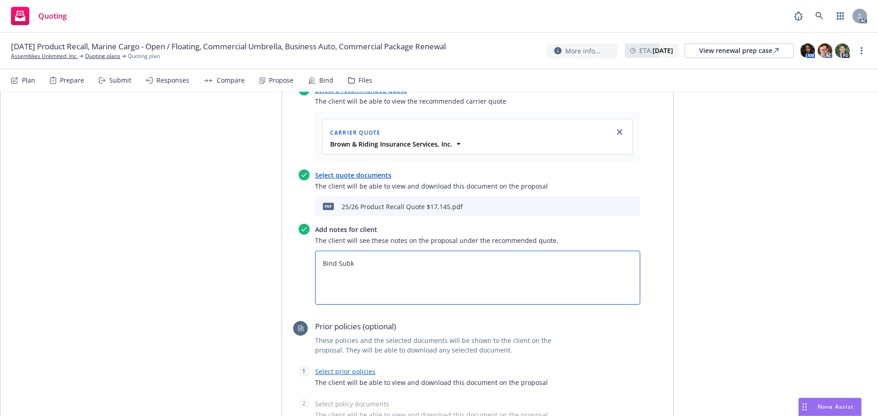
type textarea "Bind Subke"
type textarea "x"
type textarea "Bind Subk"
type textarea "x"
type textarea "Bind Sub"
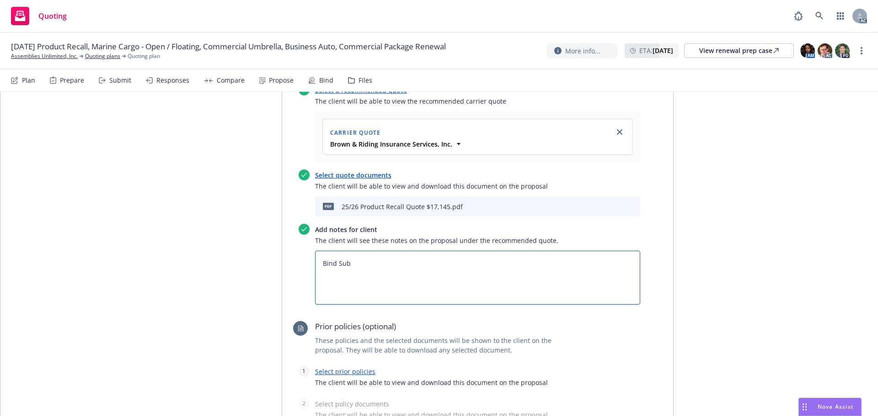
type textarea "x"
type textarea "Bind Subj"
type textarea "x"
type textarea "Bind Subje"
type textarea "x"
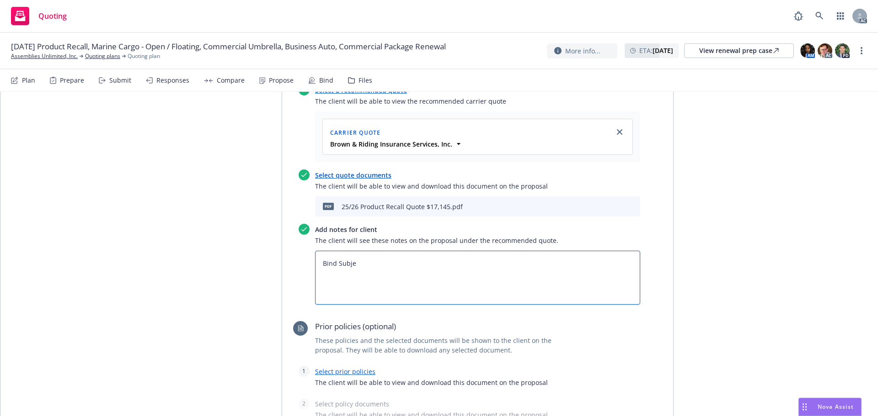
type textarea "Bind Subjec"
type textarea "x"
type textarea "Bind Subject"
type textarea "x"
type textarea "Bind Subjecti"
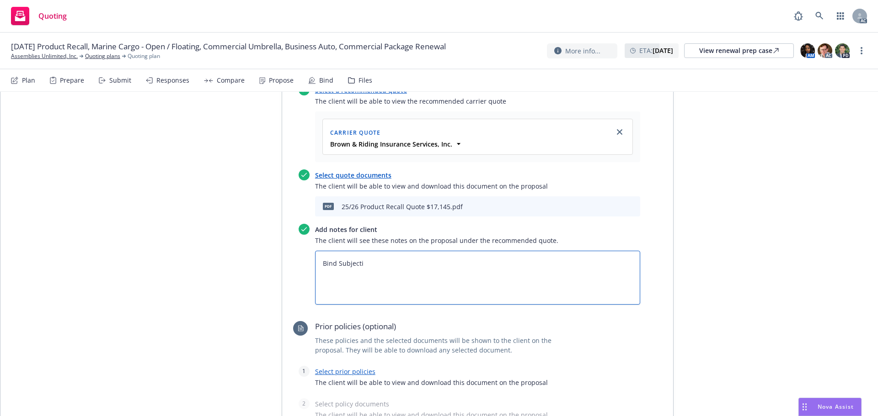
type textarea "x"
type textarea "Bind Subjectiv"
type textarea "x"
type textarea "Bind Subjectivit"
type textarea "x"
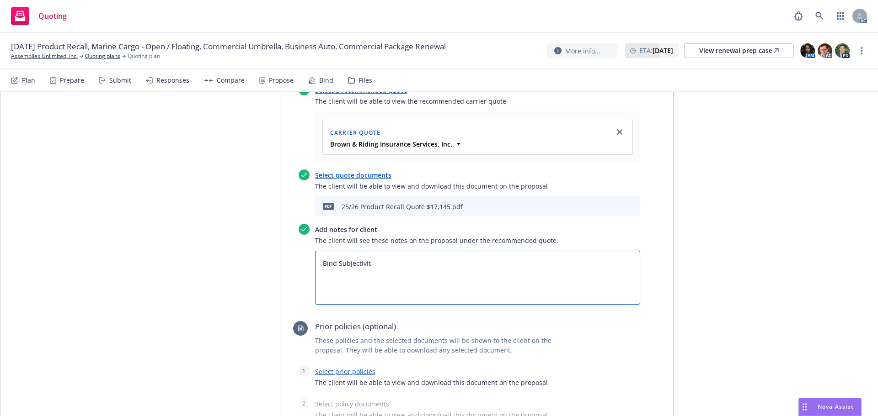
type textarea "Bind Subjectiviti"
type textarea "x"
type textarea "Bind Subjectivitie"
type textarea "x"
type textarea "Bind Subjectivities:"
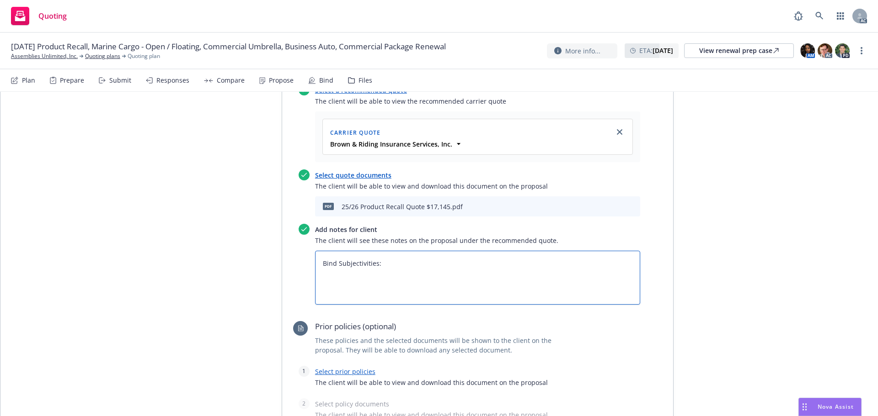
type textarea "x"
type textarea "Bind Subjectivities:"
type textarea "x"
type textarea "Bind Subjectivities: 1"
type textarea "x"
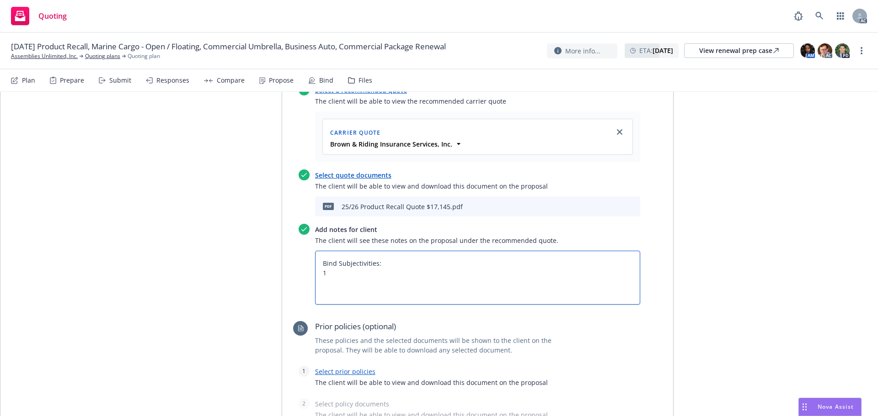
type textarea "Bind Subjectivities: 1."
type textarea "x"
click at [401, 251] on textarea "Bind Subjectivities: 1." at bounding box center [477, 278] width 325 height 54
paste textarea "Corrected sales showing on application"
type textarea "Bind Subjectivities: 1. Corrected sales showing on application"
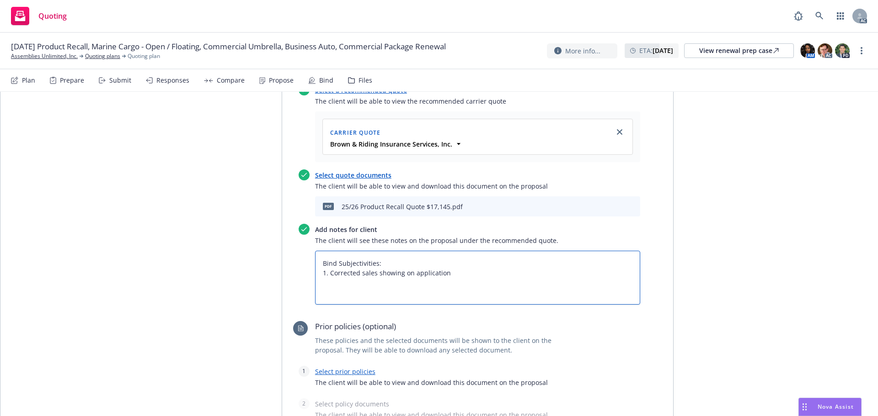
type textarea "x"
type textarea "Bind Subjectivities: 1. Corrected sales showing on application"
type textarea "x"
type textarea "Bind Subjectivities: 1. Corrected sales showing on application 2"
type textarea "x"
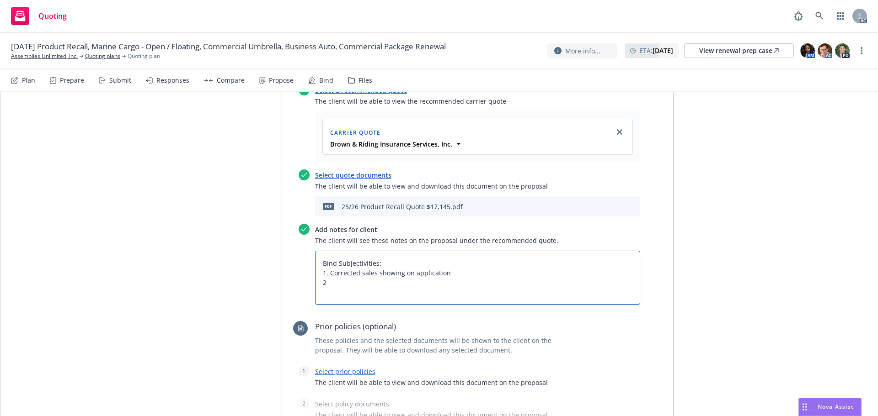
type textarea "Bind Subjectivities: 1. Corrected sales showing on application 2."
type textarea "x"
click at [348, 251] on textarea "Bind Subjectivities: 1. Corrected sales showing on application 2." at bounding box center [477, 278] width 325 height 54
paste textarea "Signed and dated version of the submitted application"
type textarea "Bind Subjectivities: 1. Corrected sales showing on application 2. Signed and da…"
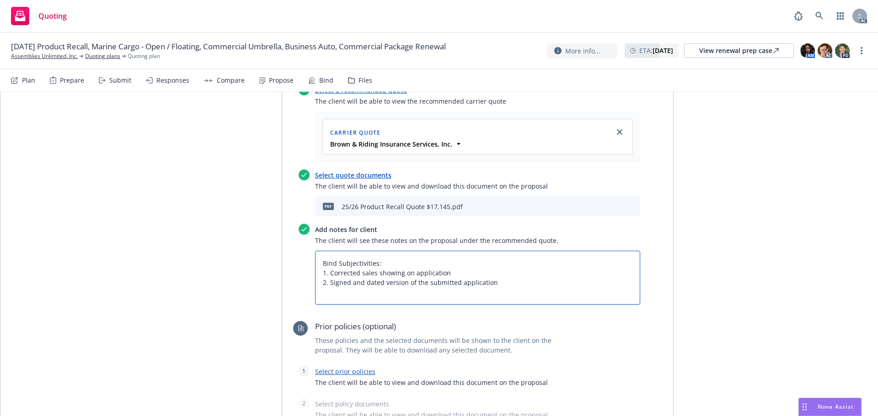
type textarea "x"
type textarea "Bind Subjectivities: 1. Corrected sales showing on application 2. Signed and da…"
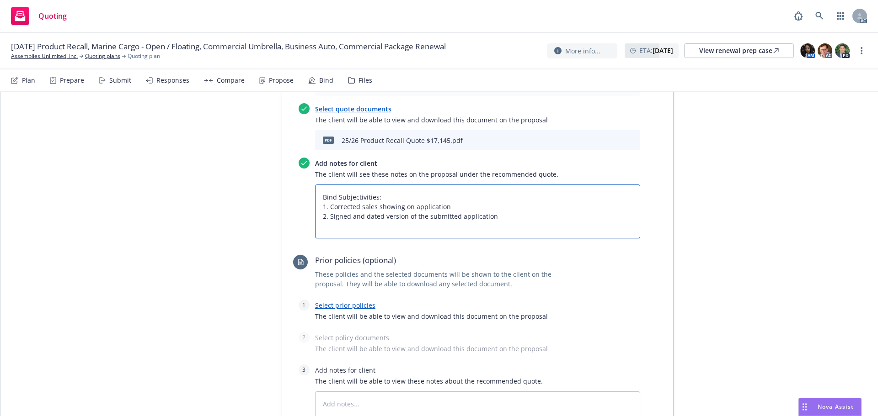
scroll to position [2573, 0]
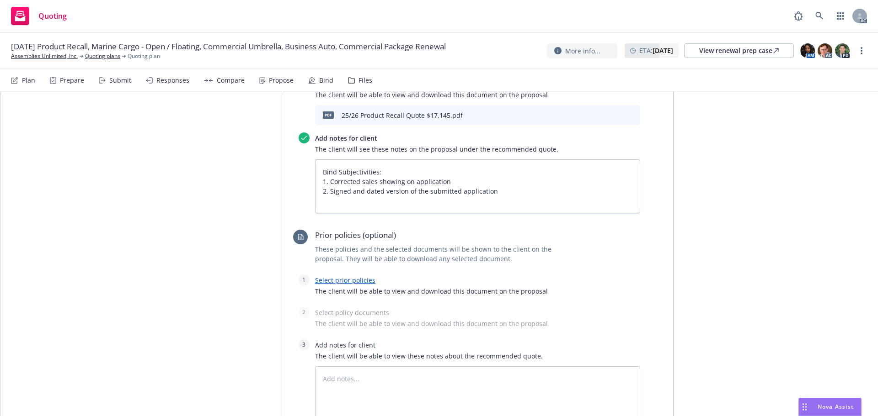
click at [360, 275] on div "Select prior policies The client will be able to view and download this documen…" at bounding box center [477, 288] width 325 height 27
click at [356, 276] on link "Select prior policies" at bounding box center [345, 280] width 60 height 9
type textarea "x"
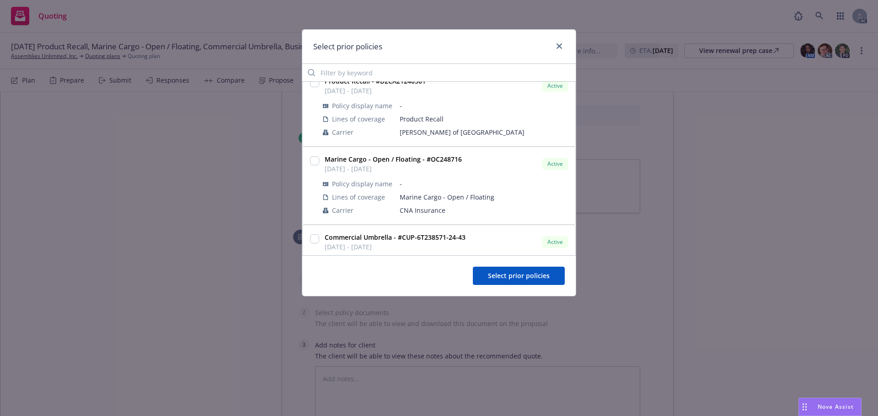
scroll to position [46, 0]
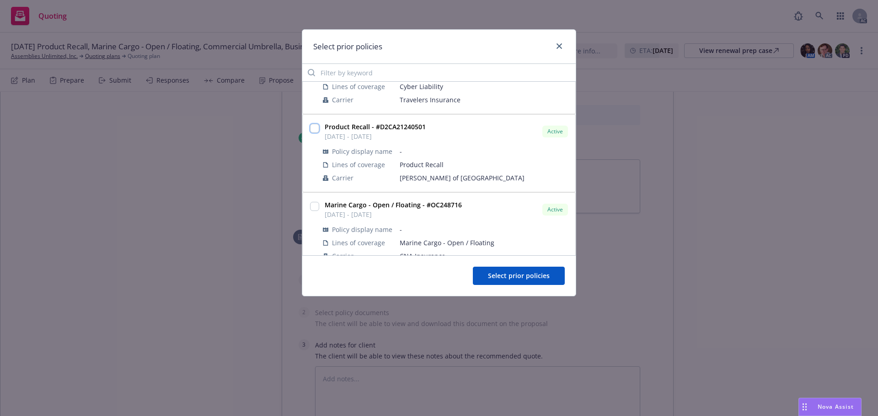
click at [315, 125] on input "checkbox" at bounding box center [314, 128] width 9 height 9
checkbox input "true"
click at [546, 277] on span "Select prior policies" at bounding box center [519, 276] width 62 height 9
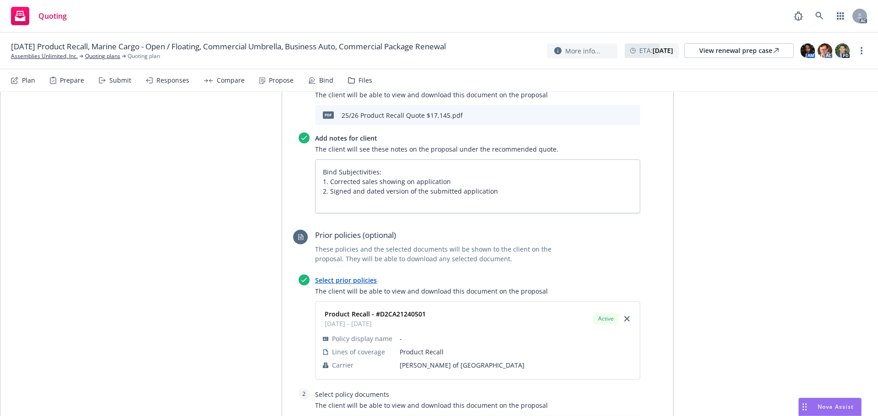
scroll to position [2710, 0]
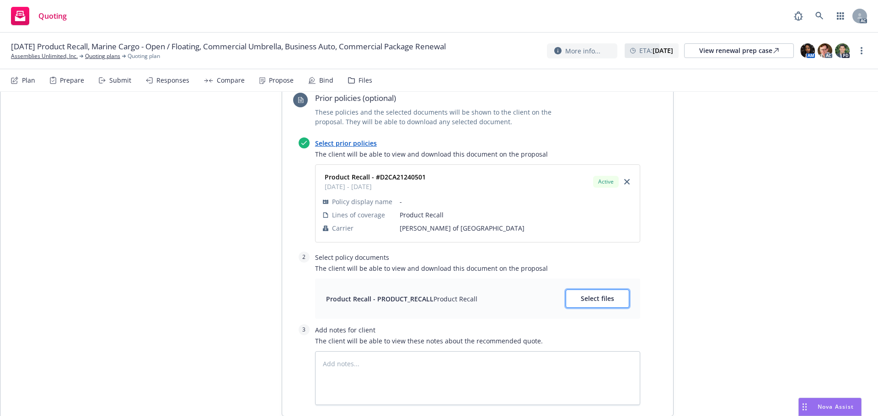
click at [587, 294] on span "Select files" at bounding box center [597, 298] width 33 height 9
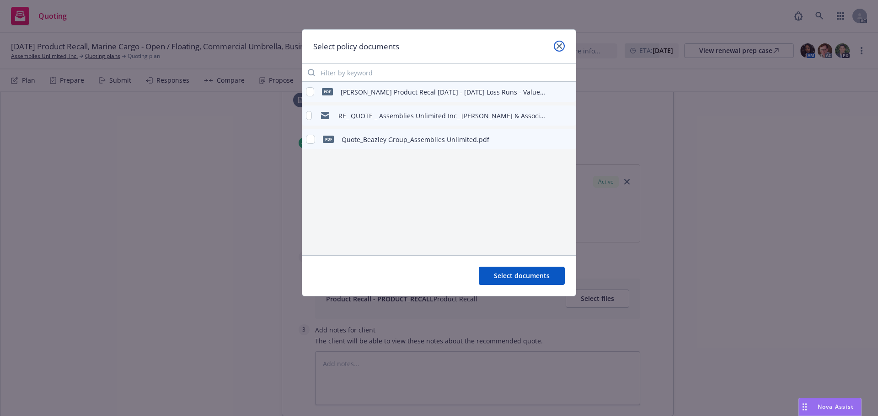
click at [558, 48] on icon "close" at bounding box center [558, 45] width 5 height 5
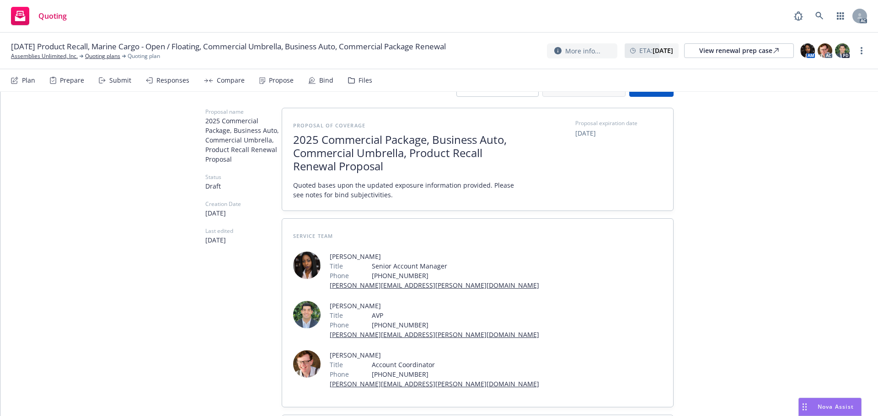
scroll to position [0, 0]
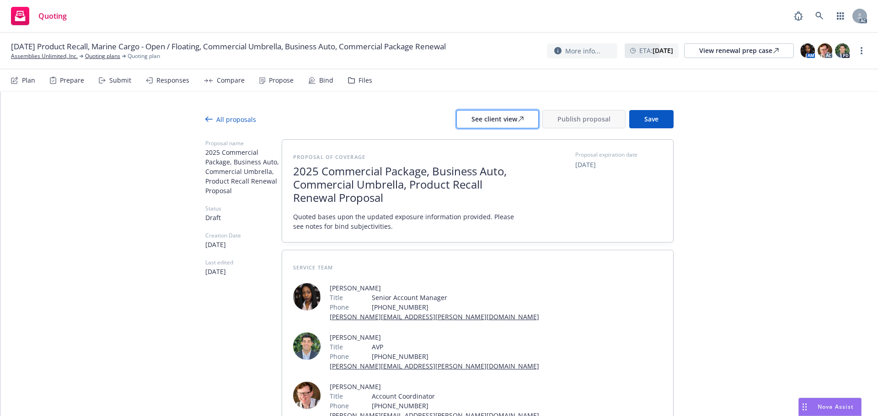
click at [508, 115] on div "See client view" at bounding box center [497, 119] width 52 height 17
type textarea "x"
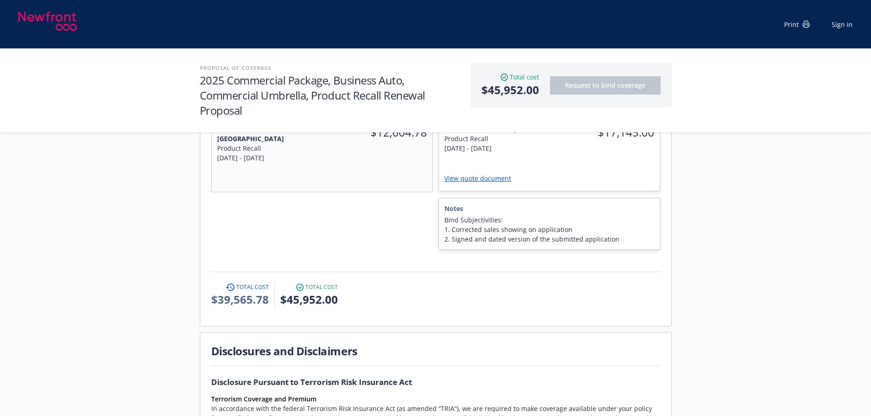
scroll to position [823, 0]
